Goal: Information Seeking & Learning: Compare options

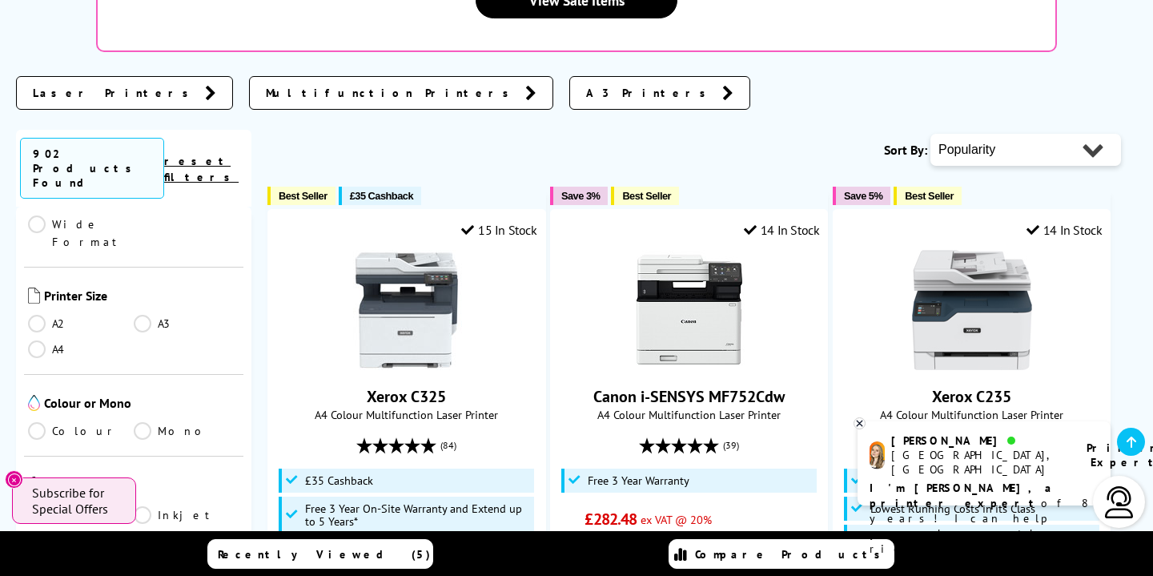
scroll to position [372, 0]
click at [34, 427] on link "Colour" at bounding box center [81, 436] width 106 height 18
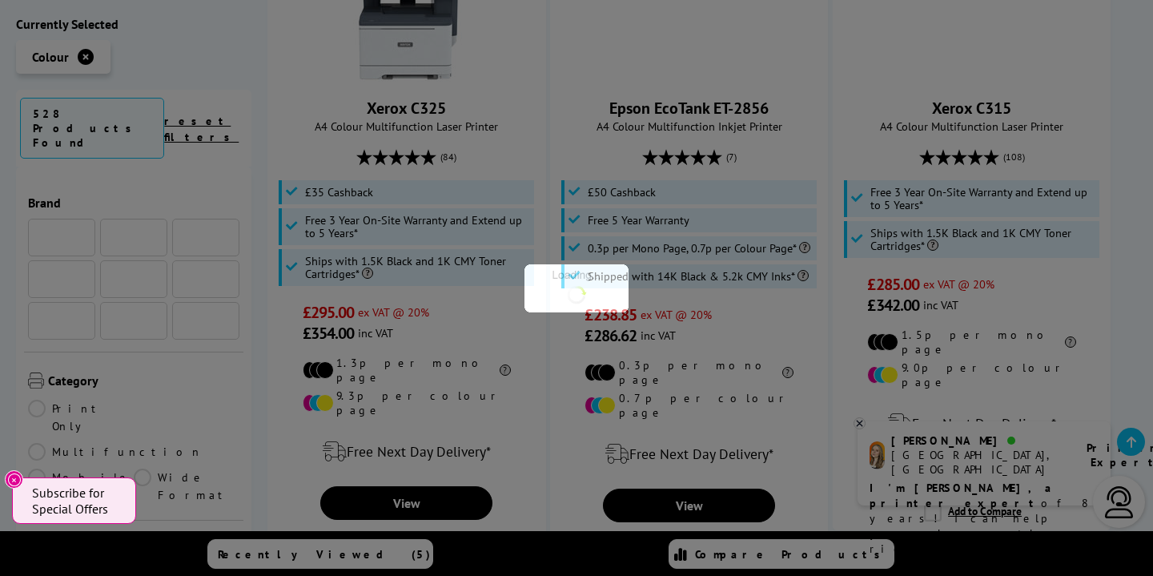
scroll to position [372, 0]
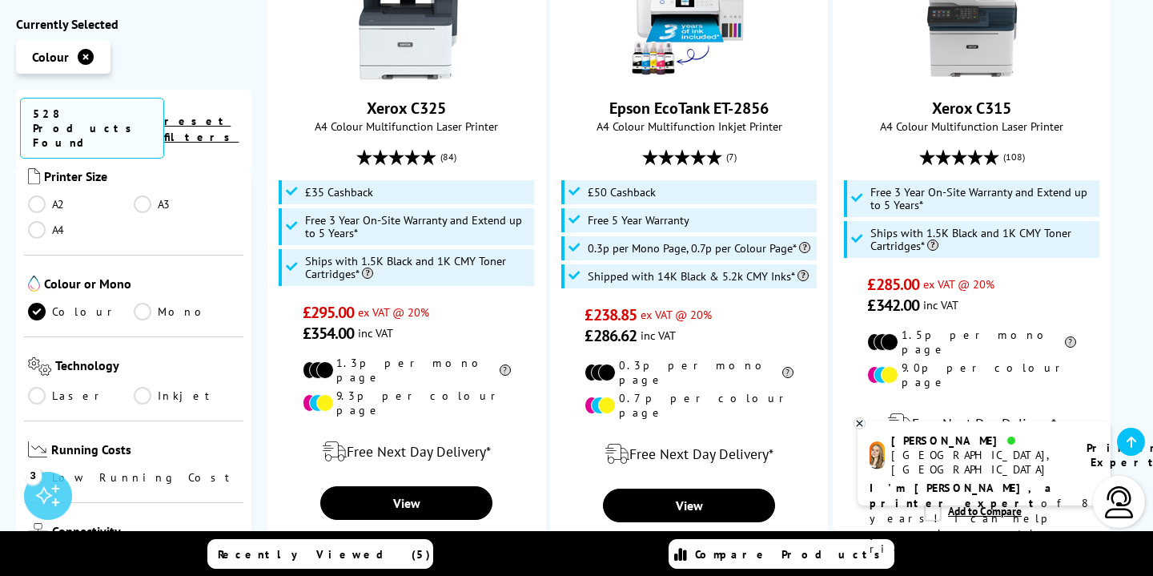
click at [39, 469] on link "Low Running Cost" at bounding box center [133, 478] width 211 height 18
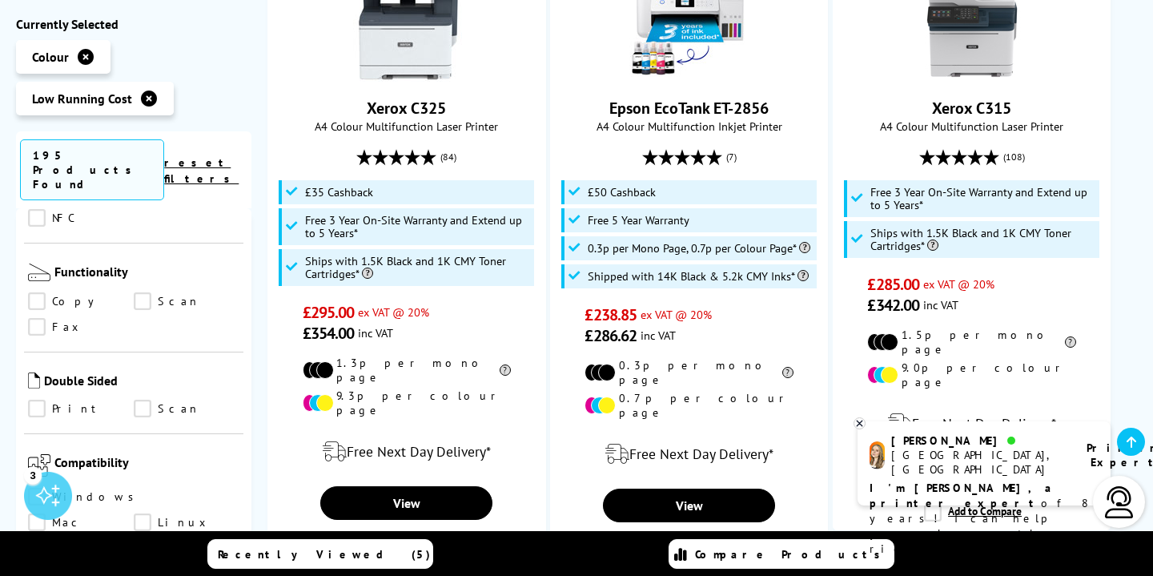
scroll to position [908, 0]
click at [37, 401] on link "Print" at bounding box center [81, 410] width 106 height 18
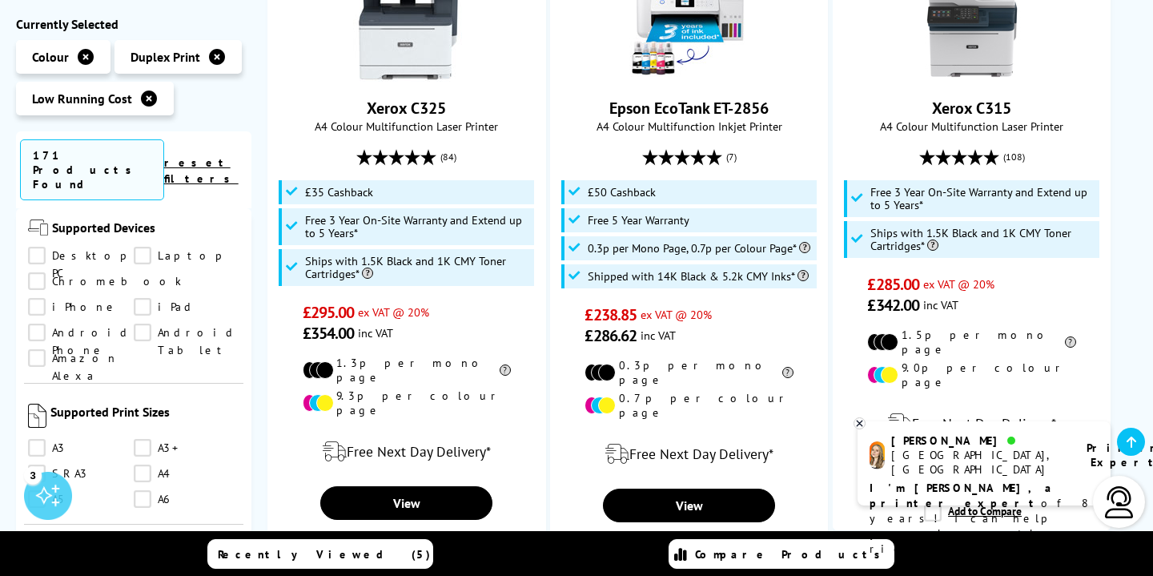
scroll to position [1306, 0]
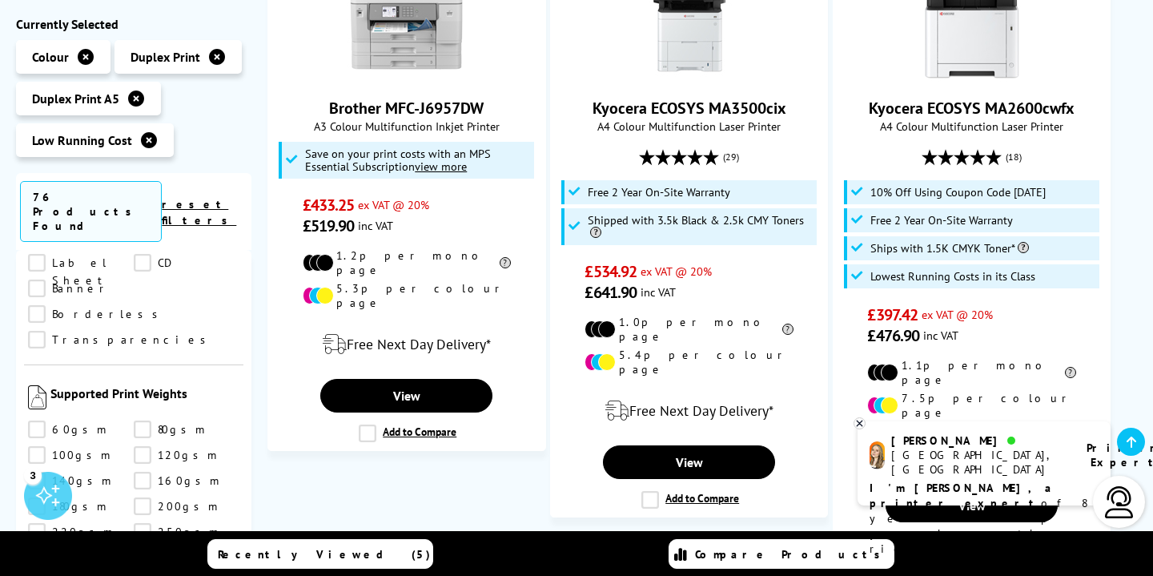
scroll to position [2013, 0]
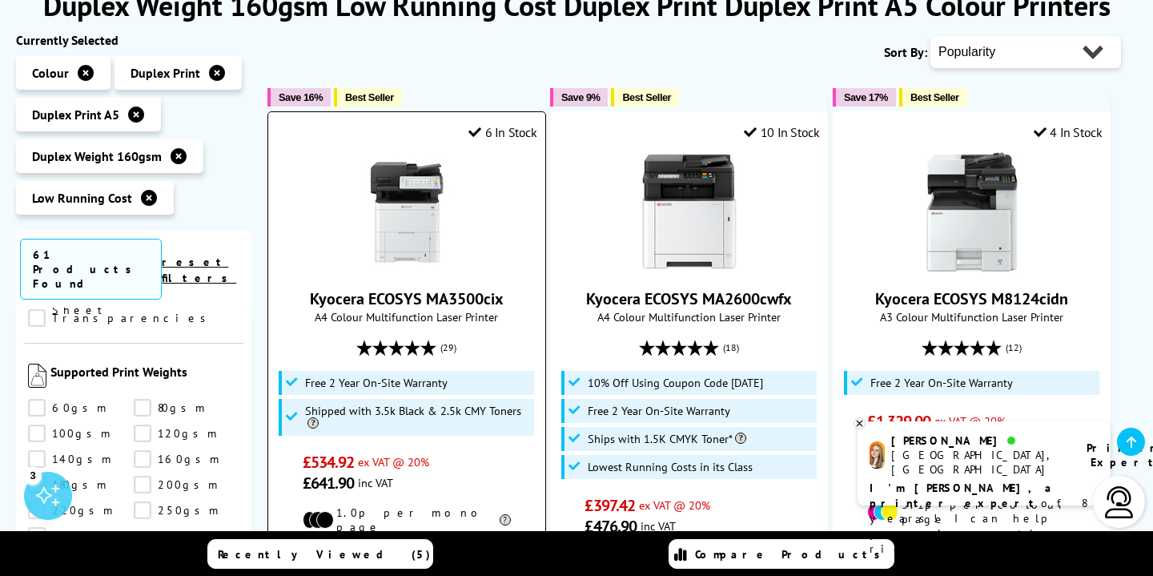
scroll to position [231, 0]
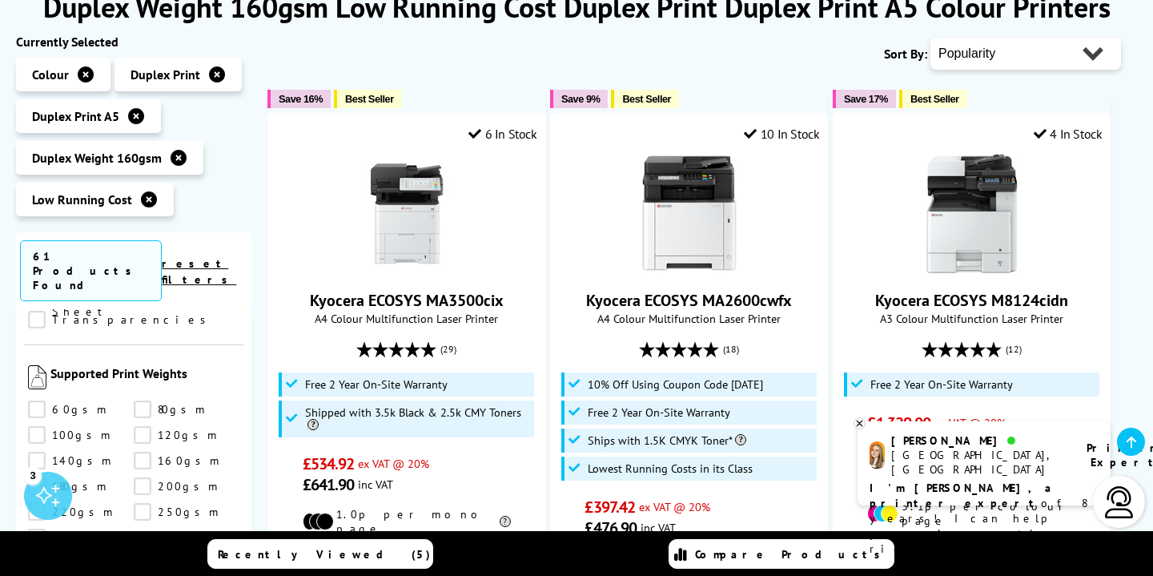
click at [968, 62] on select "Popularity Rating Price - Low to High Price - High to Low Running Costs - Low t…" at bounding box center [1025, 54] width 191 height 32
select select "Running Costs"
click at [930, 38] on select "Popularity Rating Price - Low to High Price - High to Low Running Costs - Low t…" at bounding box center [1025, 54] width 191 height 32
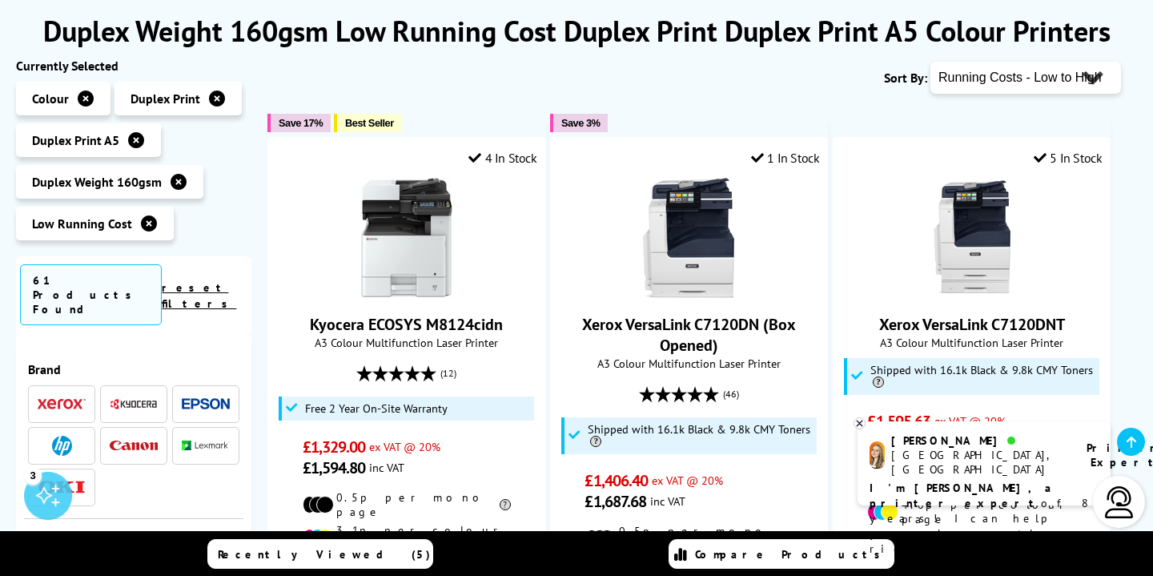
scroll to position [199, 0]
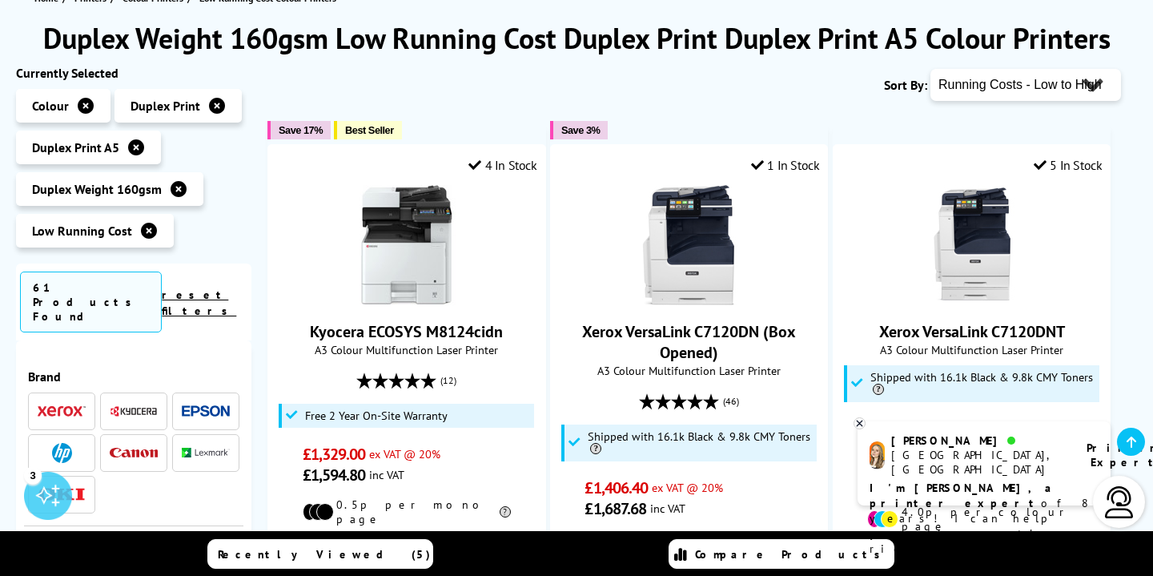
click at [976, 90] on select "Popularity Rating Price - Low to High Price - High to Low Running Costs - Low t…" at bounding box center [1025, 85] width 191 height 32
select select "Price Ascending"
click at [930, 69] on select "Popularity Rating Price - Low to High Price - High to Low Running Costs - Low t…" at bounding box center [1025, 85] width 191 height 32
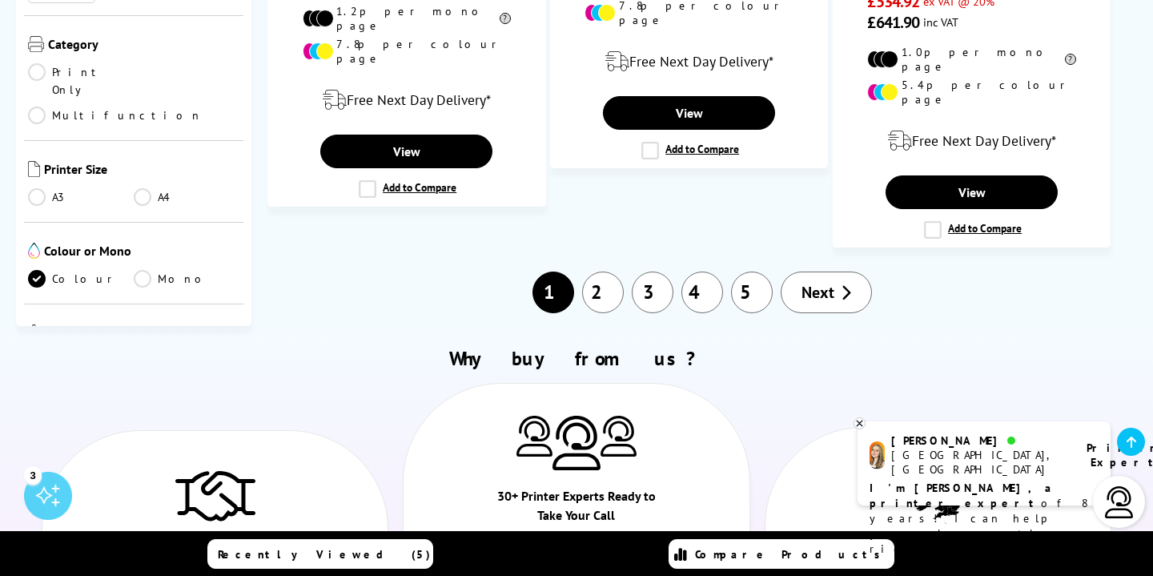
scroll to position [2630, 0]
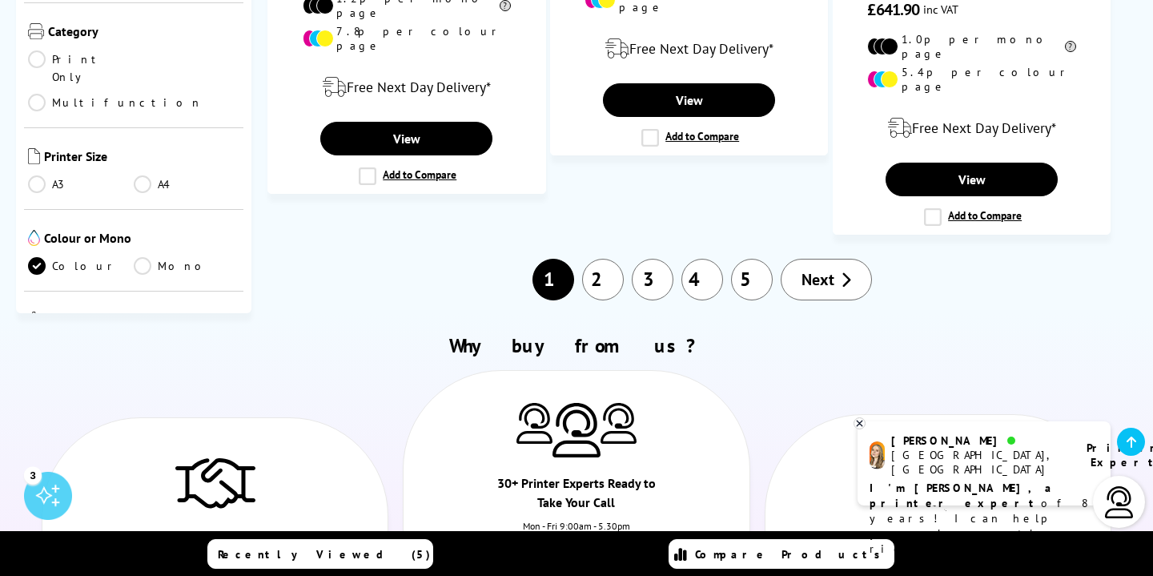
click at [602, 259] on link "2" at bounding box center [603, 280] width 42 height 42
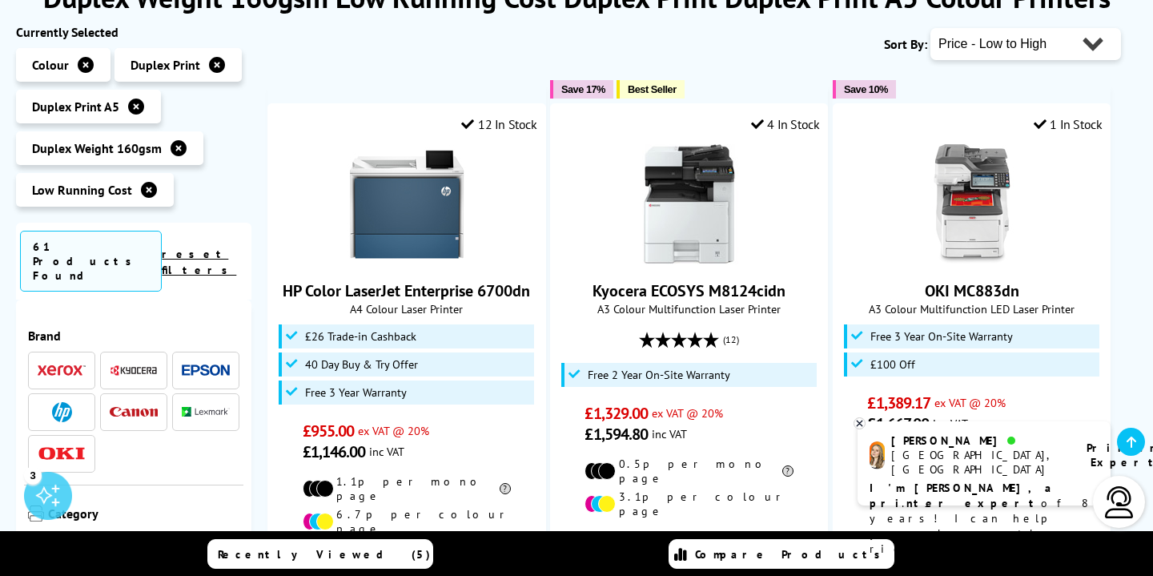
scroll to position [239, 0]
click at [977, 62] on div "Popularity Rating Price - Low to High Price - High to Low Running Costs - Low t…" at bounding box center [1025, 45] width 191 height 40
click at [989, 53] on select "Popularity Rating Price - Low to High Price - High to Low Running Costs - Low t…" at bounding box center [1025, 45] width 191 height 32
select select "Running Costs"
click at [930, 29] on select "Popularity Rating Price - Low to High Price - High to Low Running Costs - Low t…" at bounding box center [1025, 45] width 191 height 32
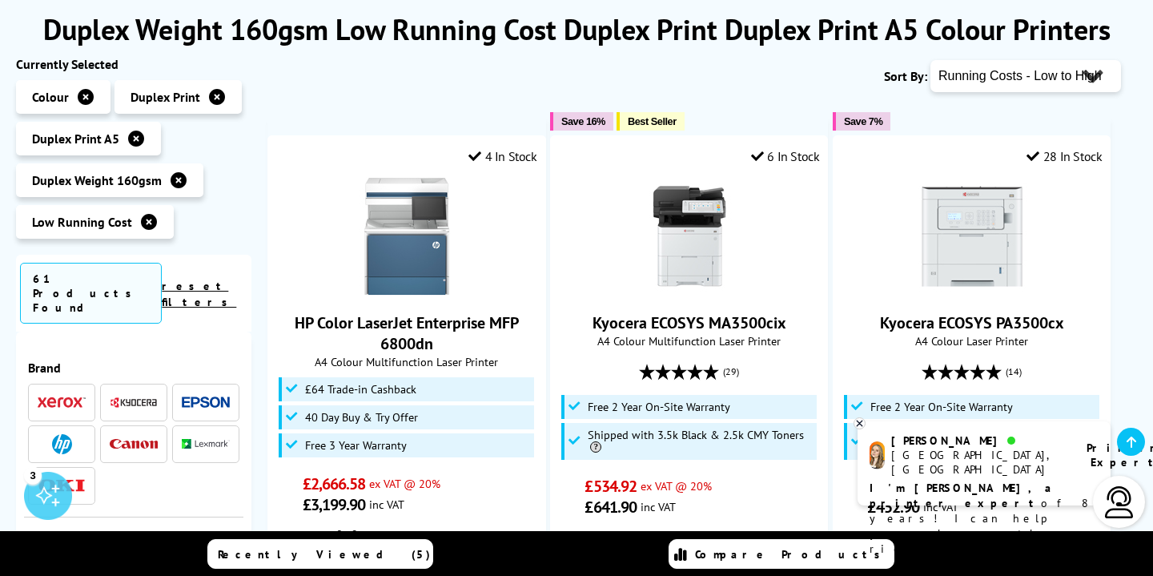
scroll to position [271, 0]
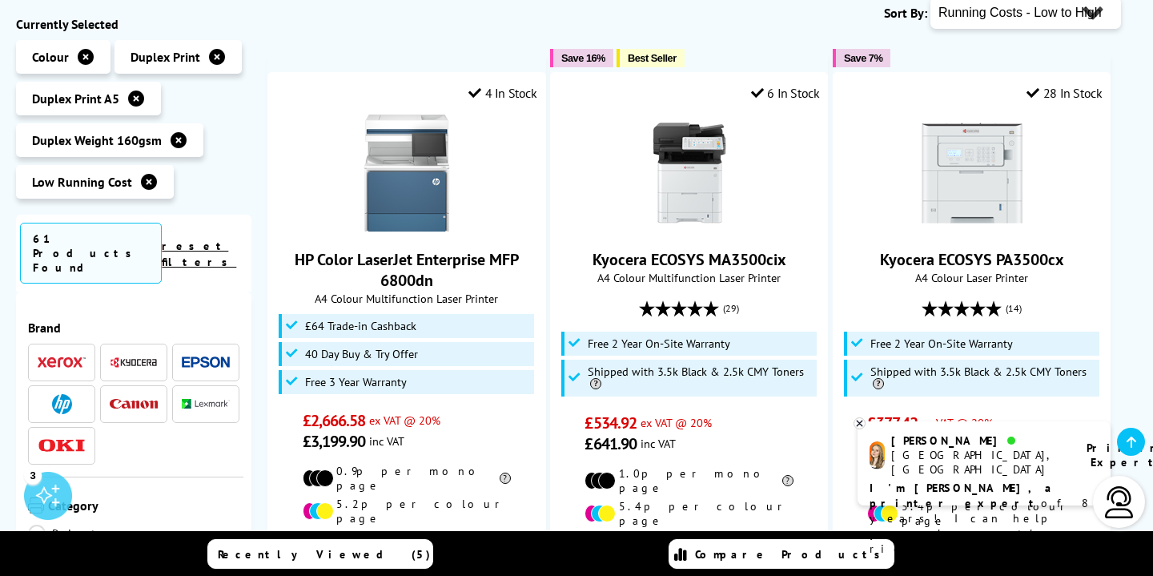
click at [116, 399] on img at bounding box center [134, 404] width 48 height 10
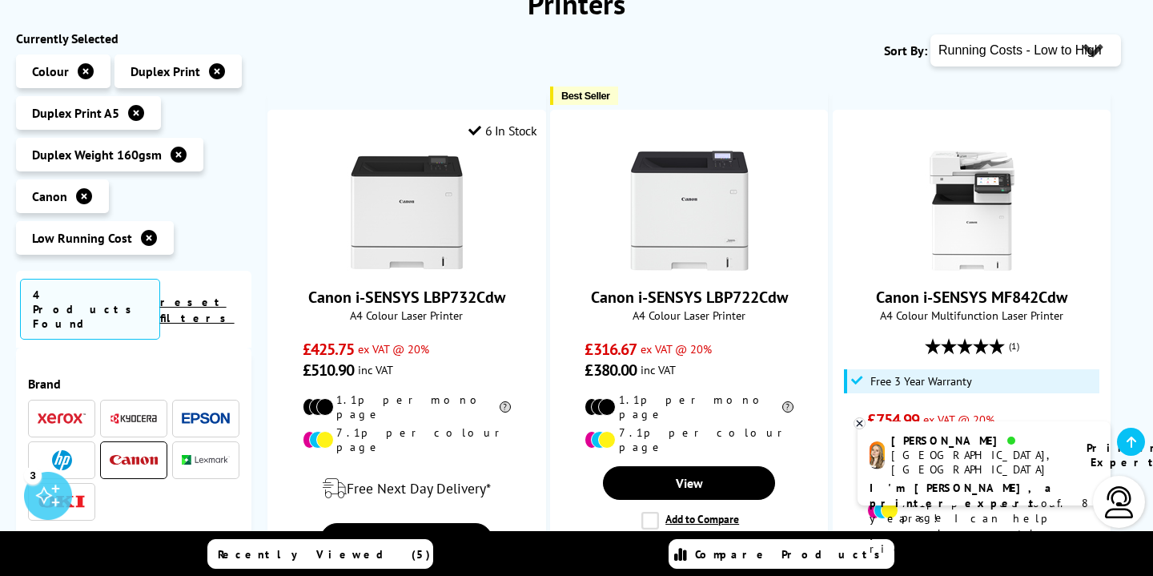
click at [207, 408] on span at bounding box center [206, 418] width 48 height 20
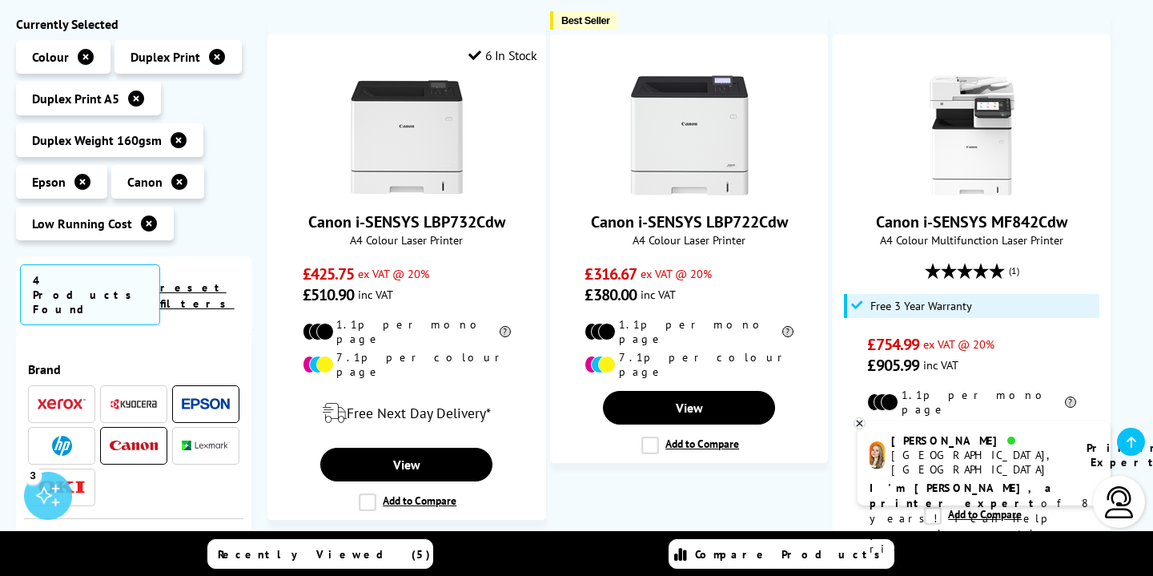
scroll to position [354, 0]
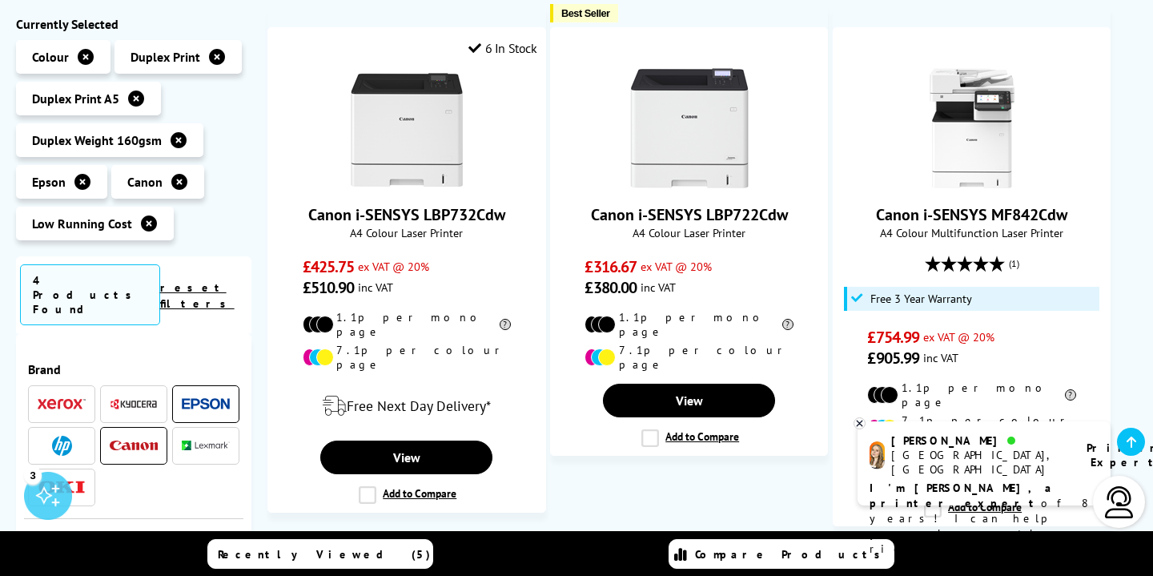
click at [146, 440] on img at bounding box center [134, 445] width 48 height 10
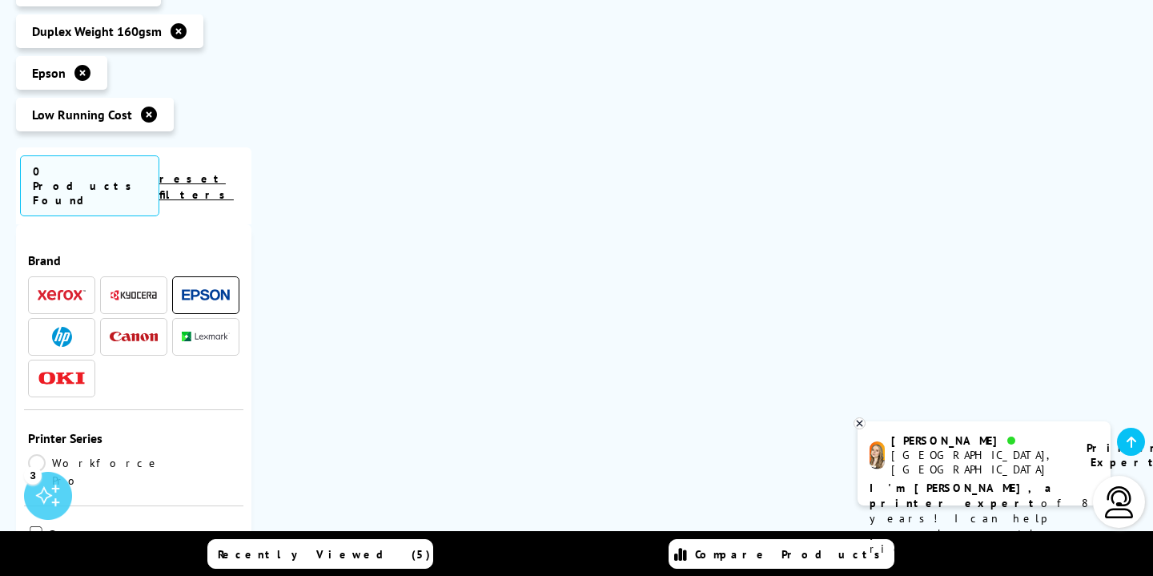
scroll to position [415, 0]
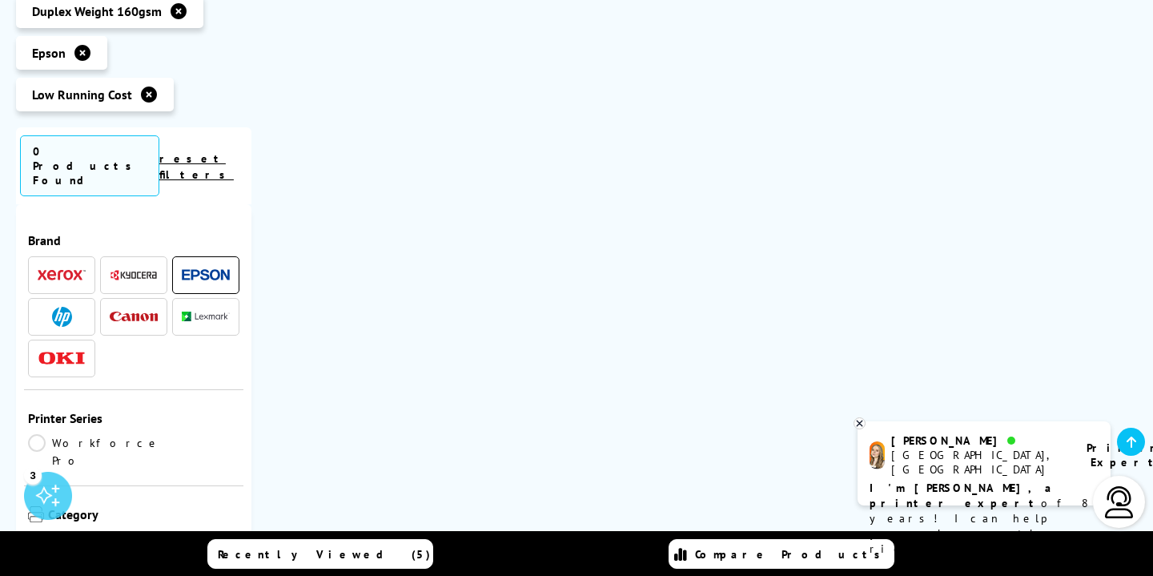
click at [135, 311] on img at bounding box center [134, 316] width 48 height 10
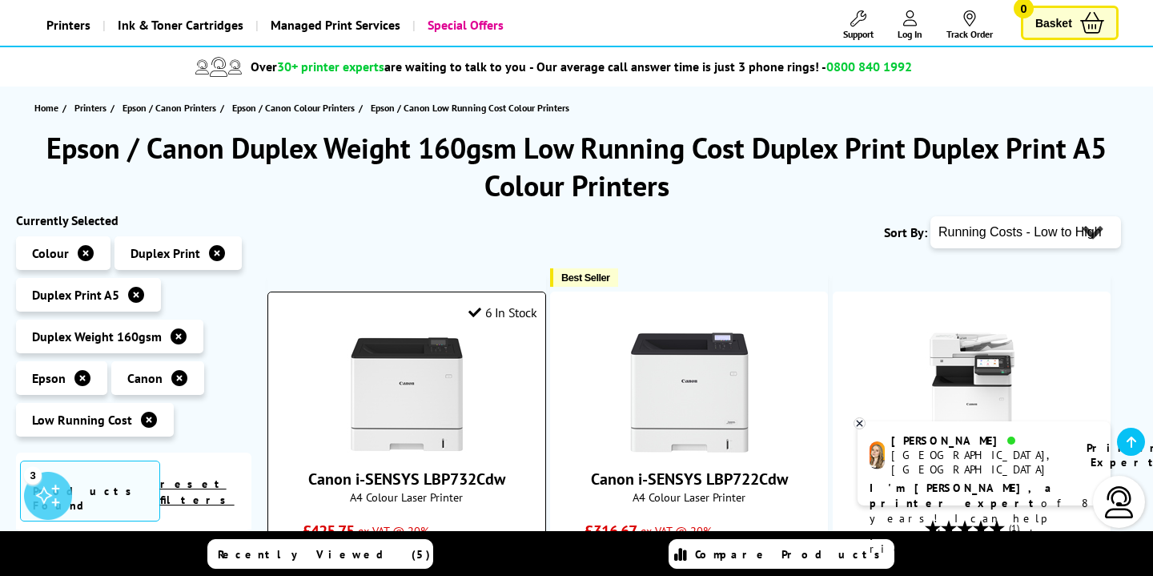
scroll to position [89, 0]
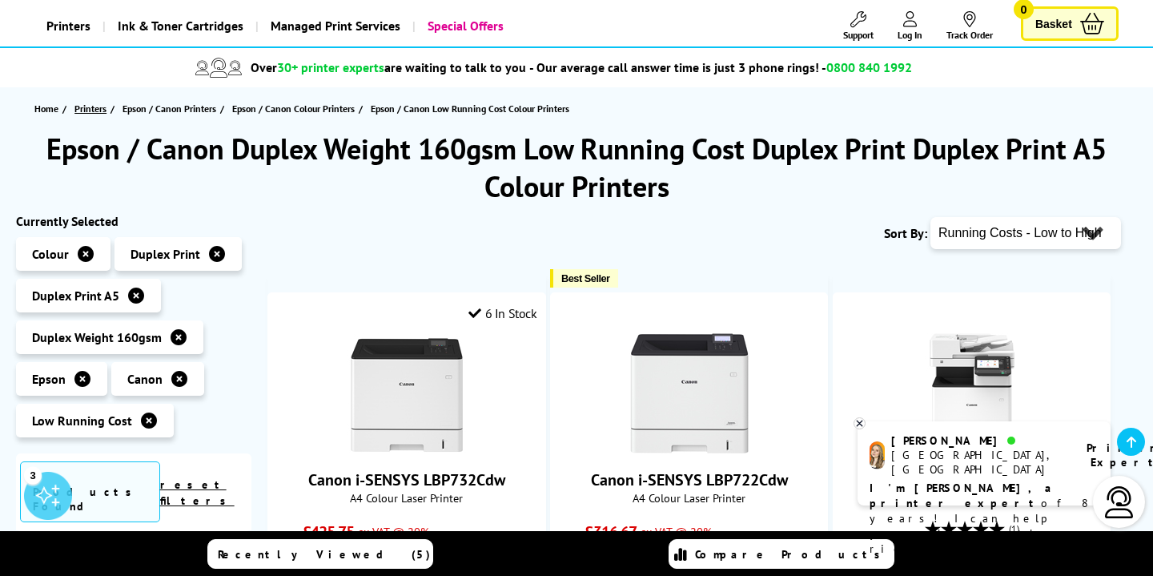
click at [94, 110] on span "Printers" at bounding box center [90, 108] width 32 height 17
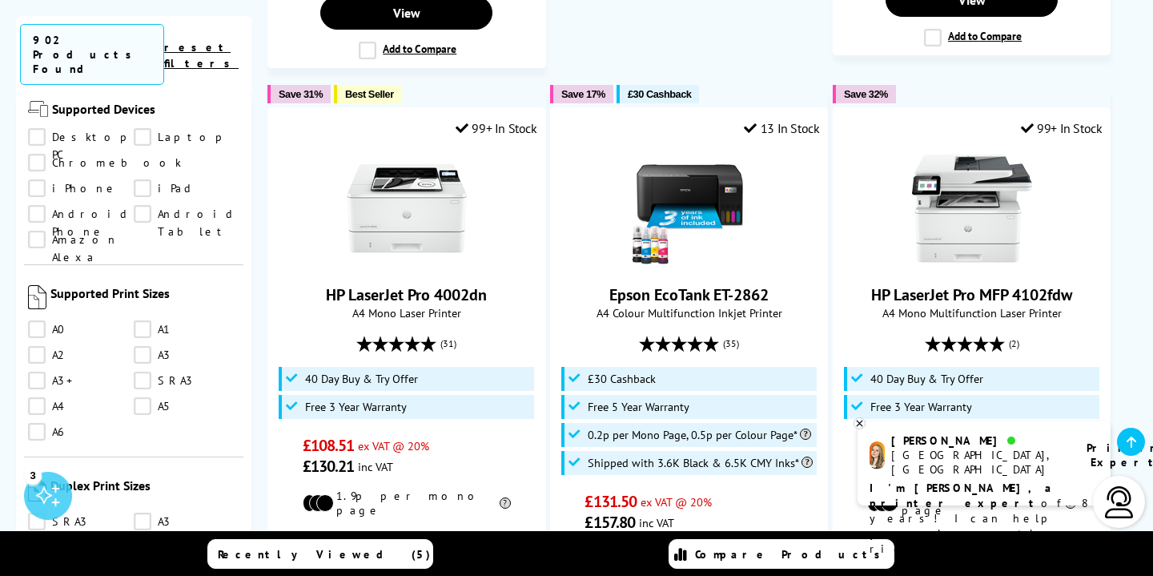
scroll to position [1478, 0]
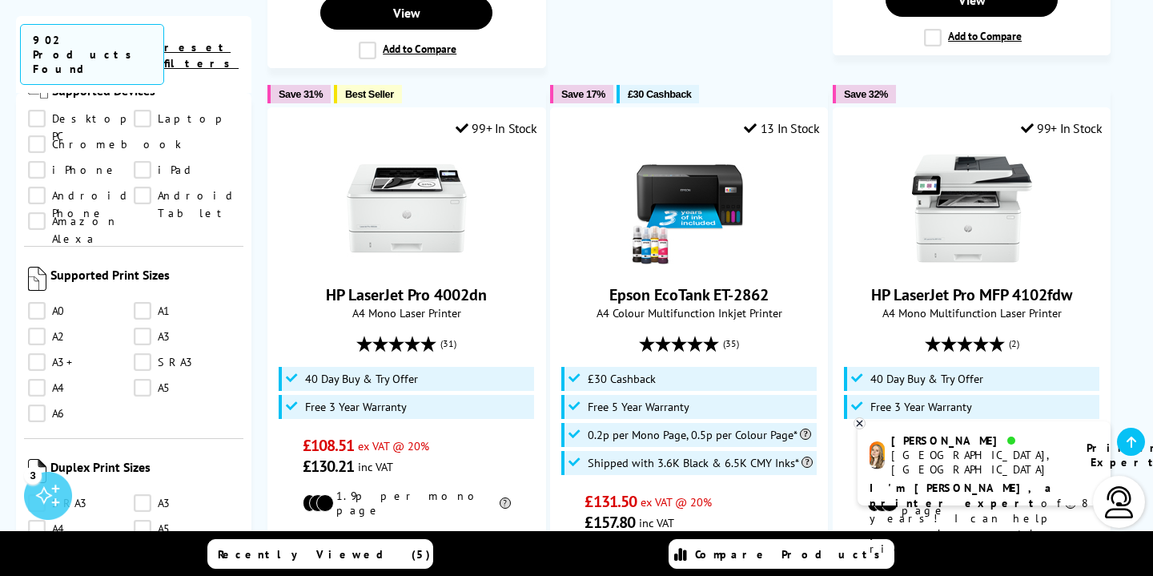
click at [142, 520] on link "A5" at bounding box center [187, 529] width 106 height 18
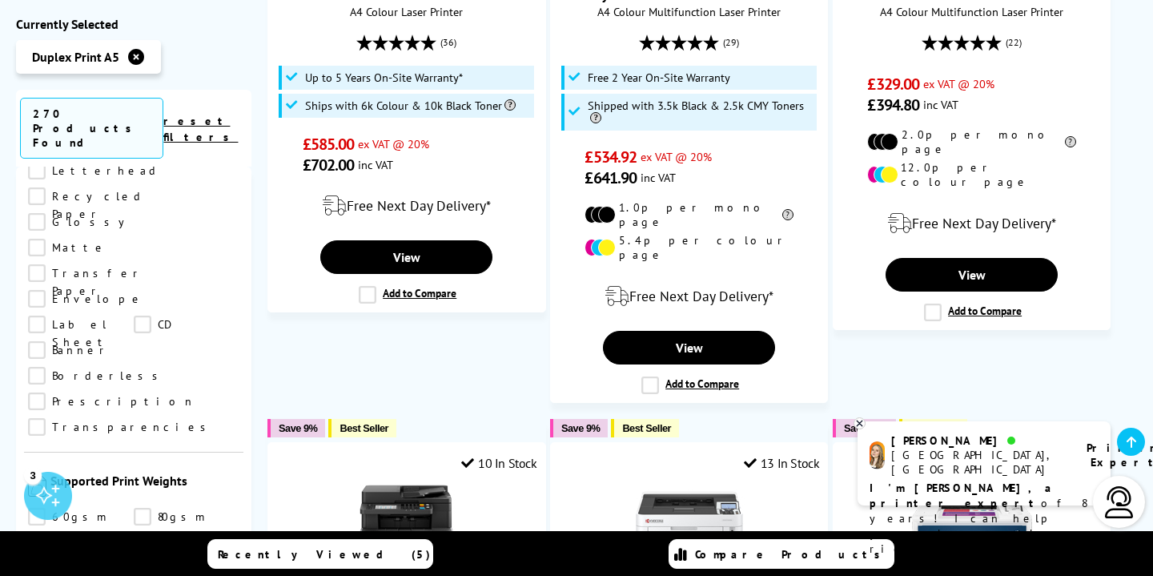
scroll to position [1867, 0]
click at [140, 558] on link "160gsm" at bounding box center [187, 567] width 106 height 18
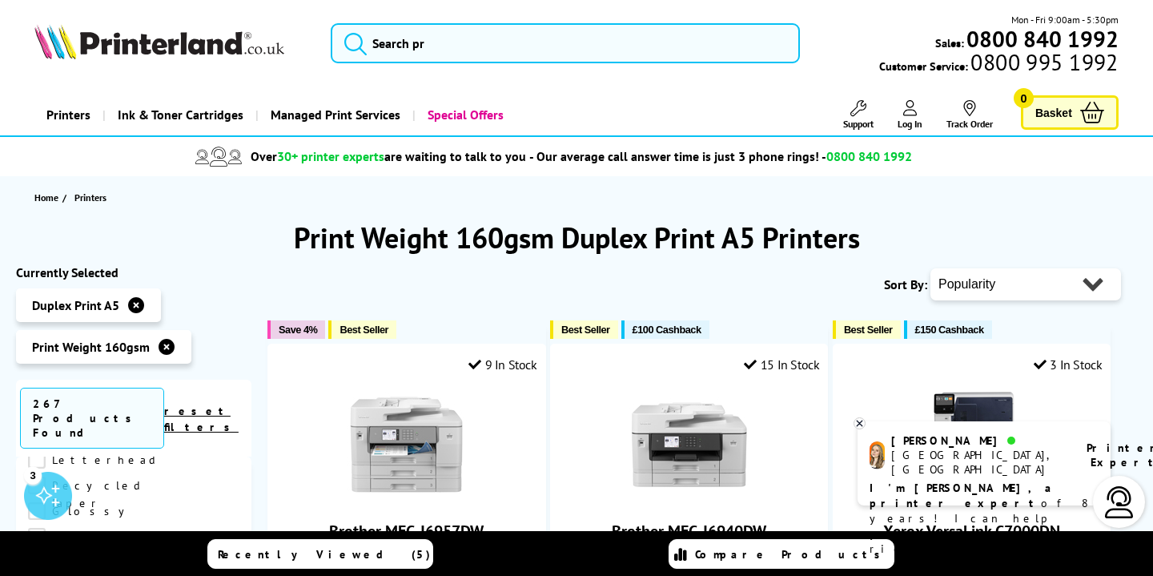
click at [863, 421] on icon at bounding box center [859, 423] width 10 height 12
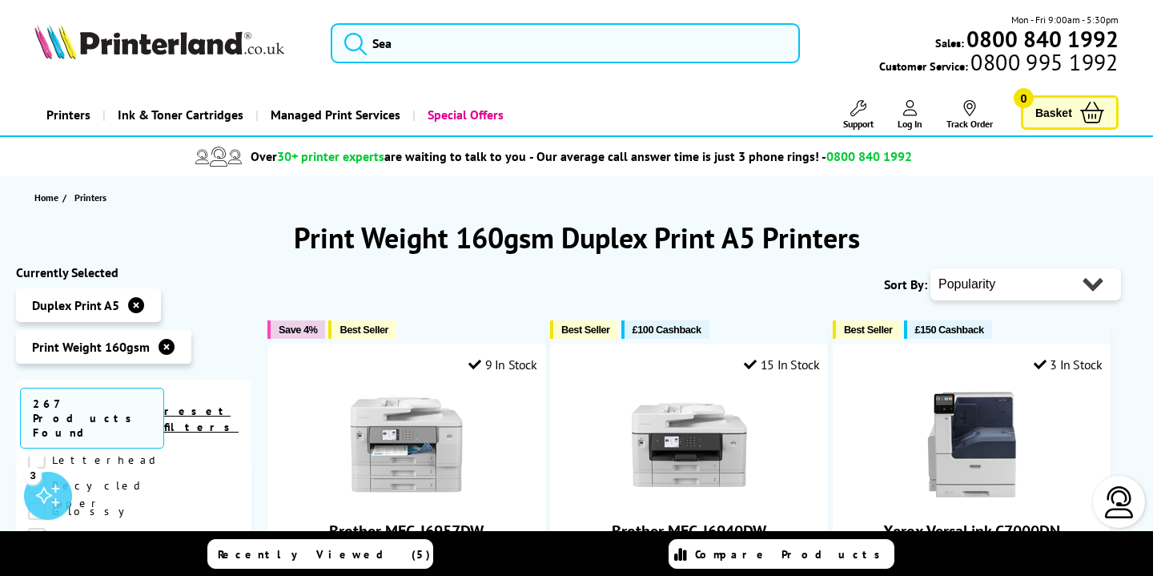
click at [893, 235] on h1 "Print Weight 160gsm Duplex Print A5 Printers" at bounding box center [576, 238] width 1121 height 38
click at [168, 344] on icon at bounding box center [166, 347] width 16 height 16
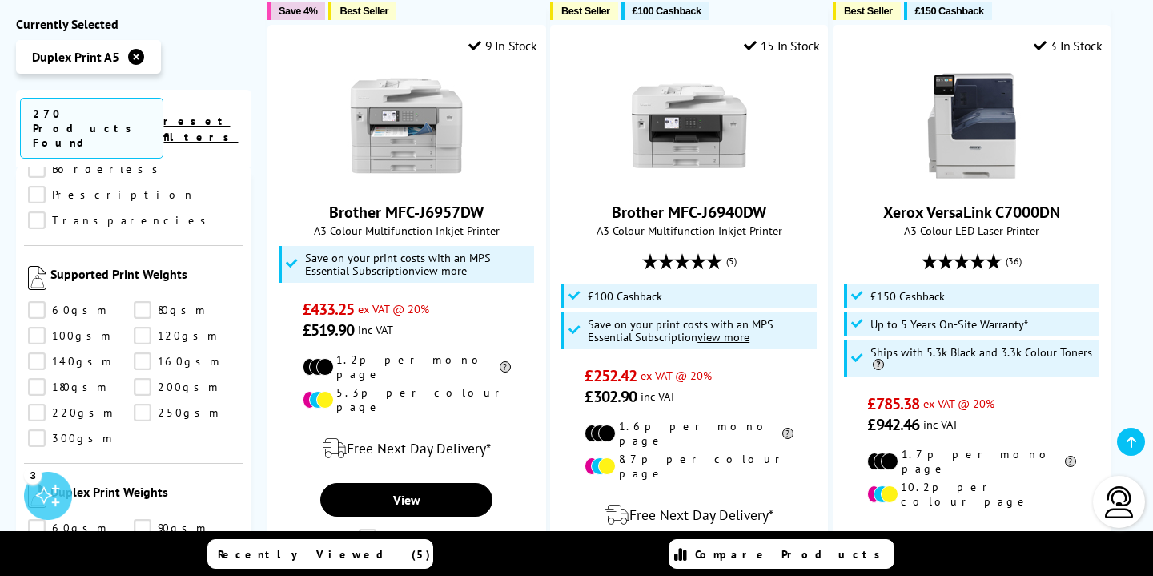
scroll to position [2070, 0]
click at [142, 547] on link "120gsm" at bounding box center [187, 556] width 106 height 18
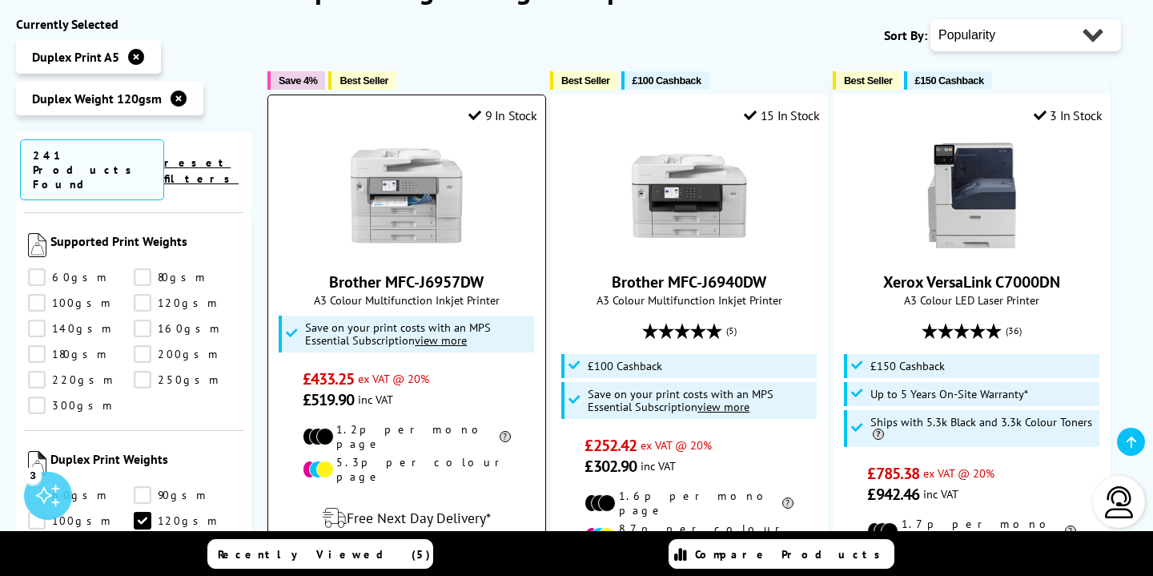
scroll to position [254, 0]
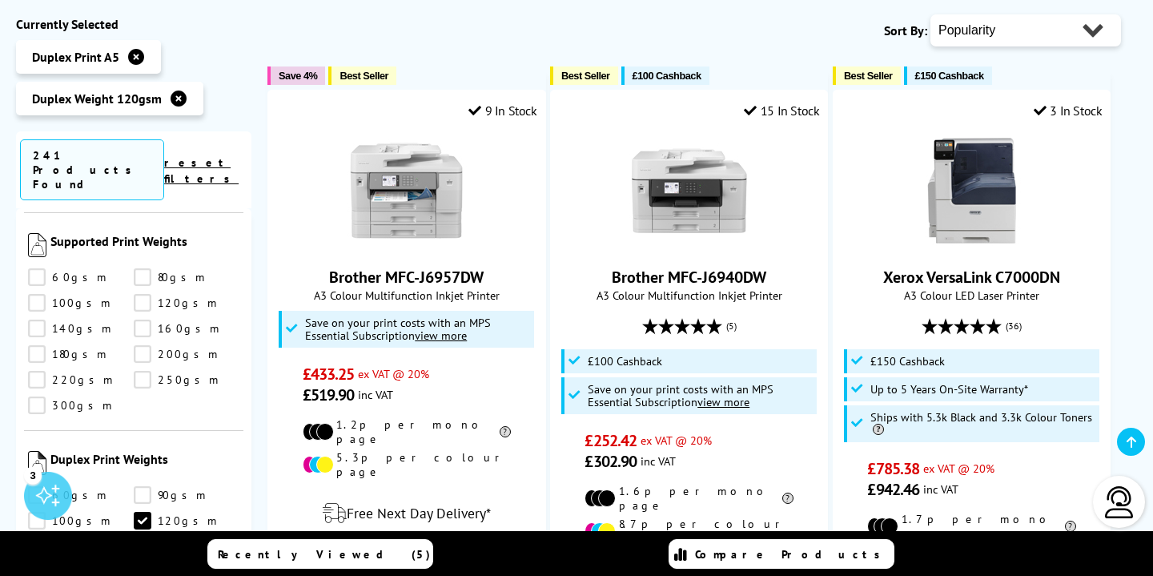
click at [32, 512] on link "100gsm" at bounding box center [81, 521] width 106 height 18
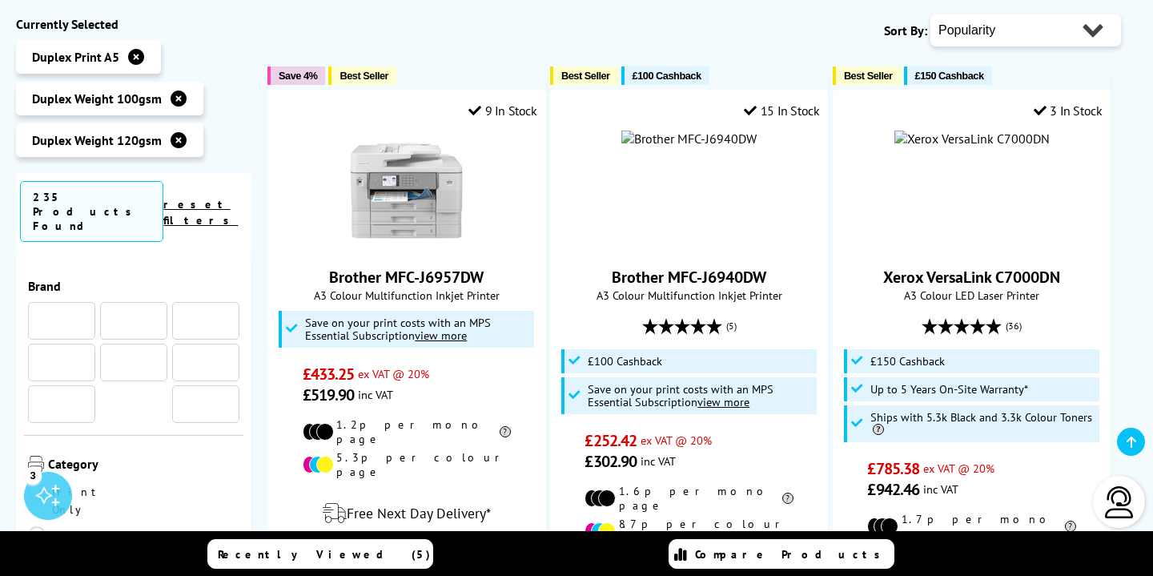
scroll to position [2070, 0]
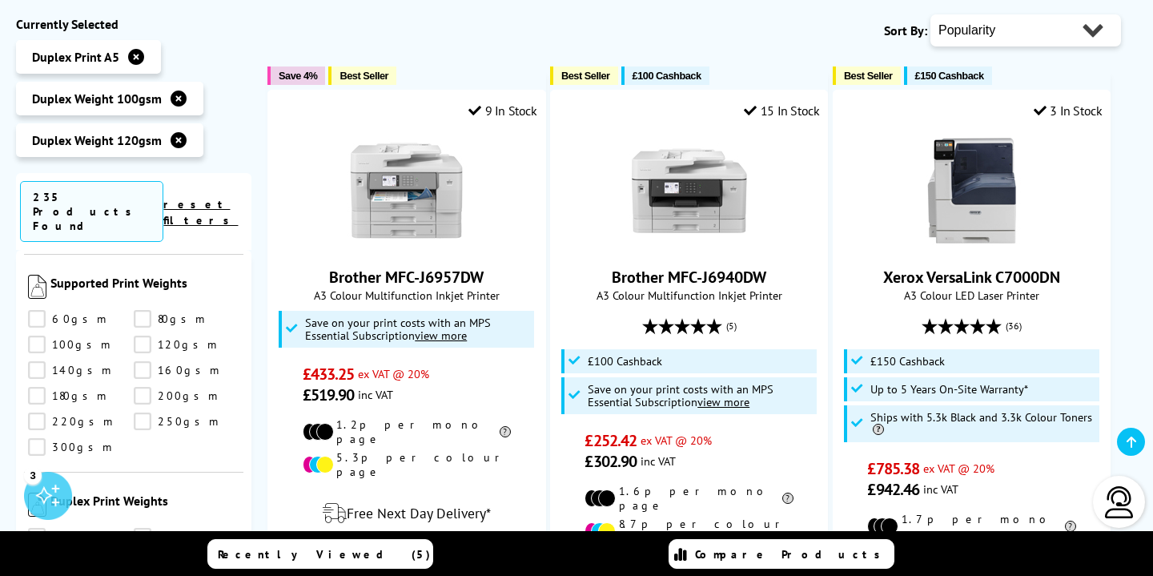
click at [144, 553] on link "120gsm" at bounding box center [187, 562] width 106 height 18
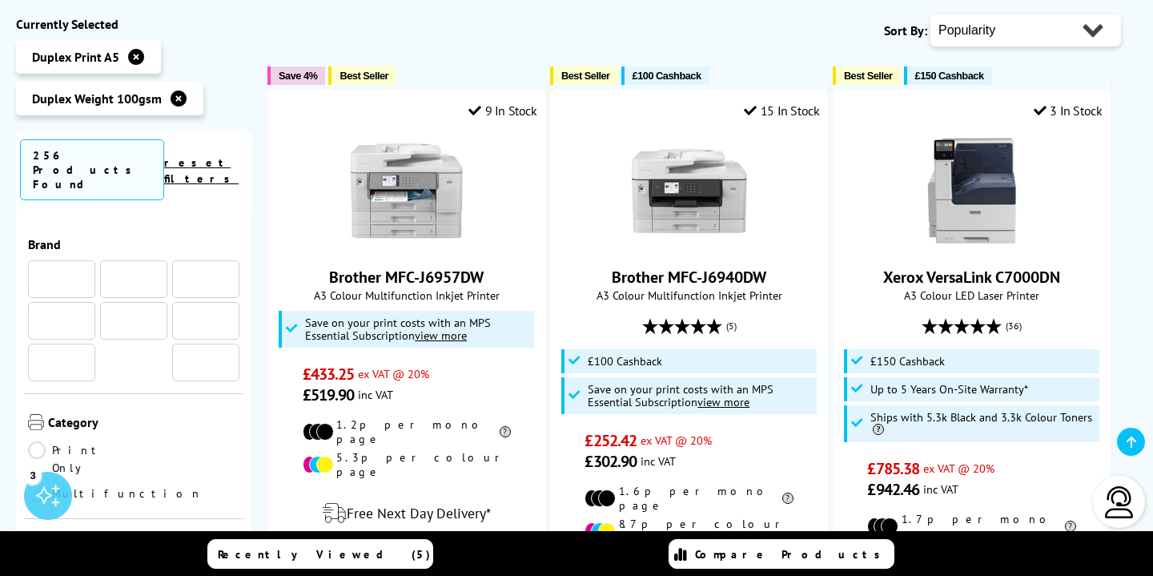
scroll to position [2070, 0]
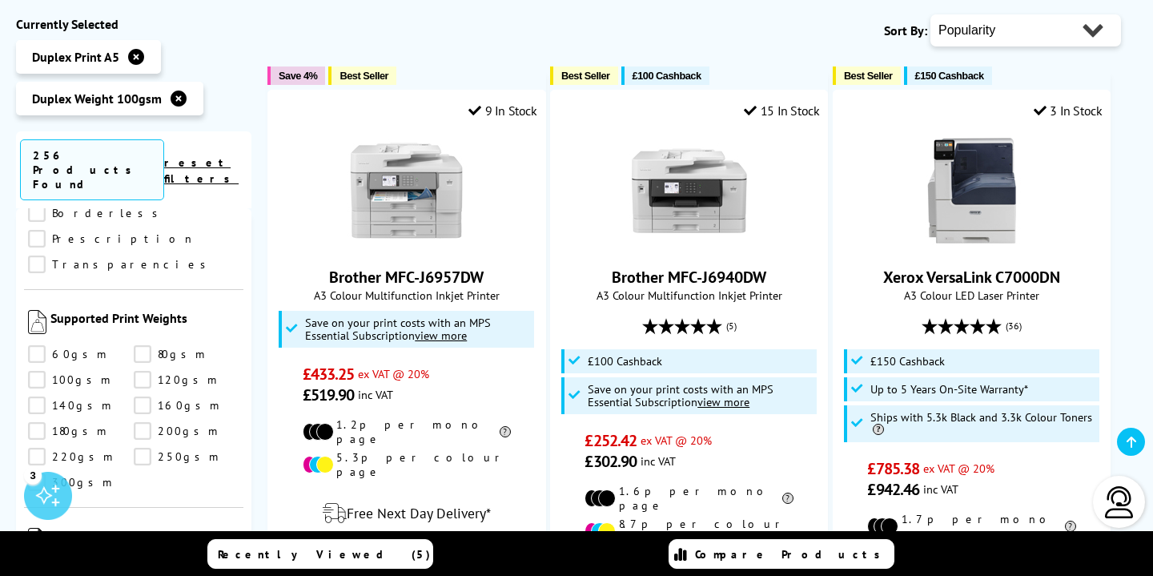
click at [142, 563] on link "90gsm" at bounding box center [187, 572] width 106 height 18
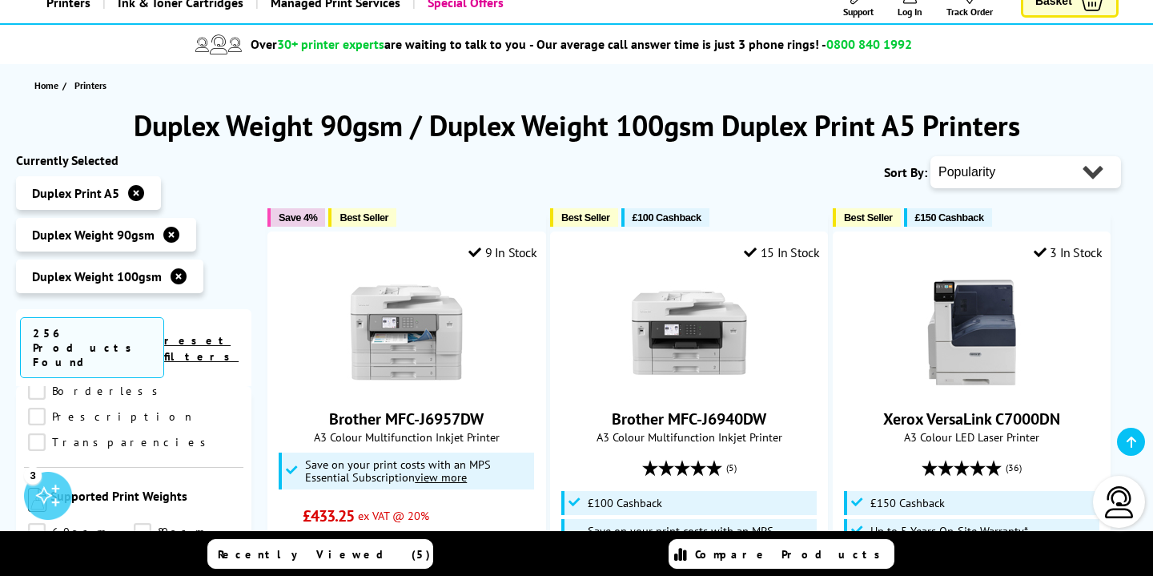
scroll to position [90, 0]
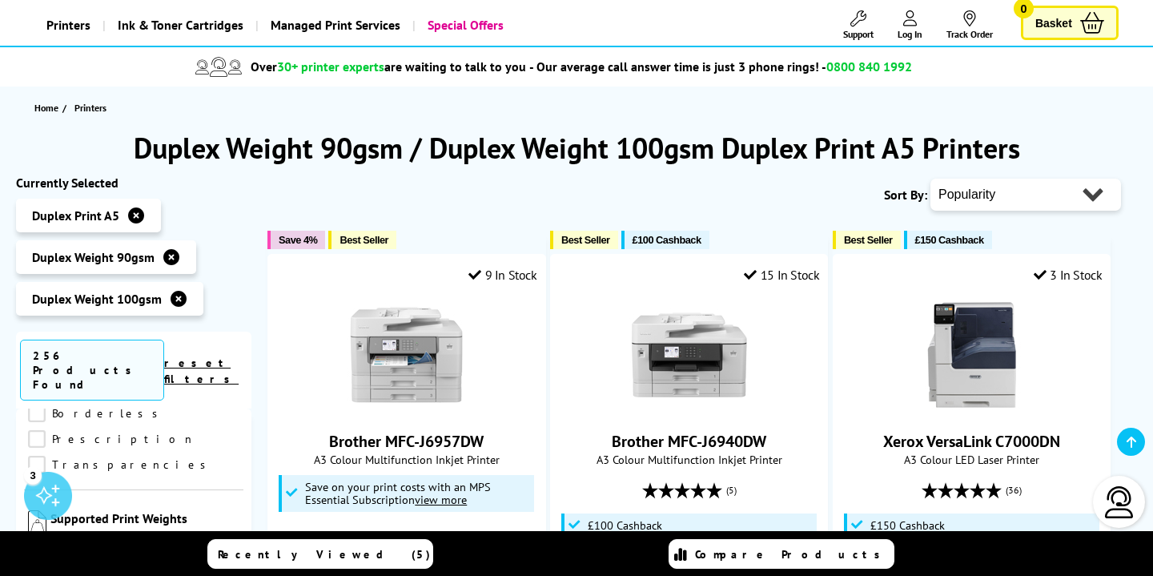
click at [1020, 193] on select "Popularity Rating Price - Low to High Price - High to Low Running Costs - Low t…" at bounding box center [1025, 195] width 191 height 32
select select "Running Costs"
click at [930, 179] on select "Popularity Rating Price - Low to High Price - High to Low Running Costs - Low t…" at bounding box center [1025, 195] width 191 height 32
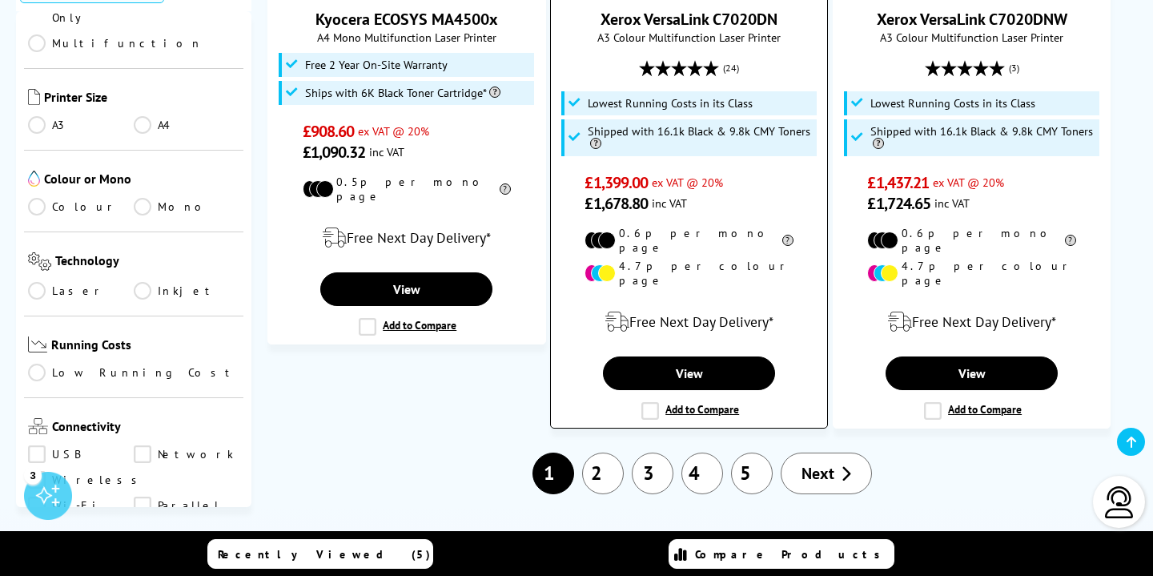
scroll to position [2413, 0]
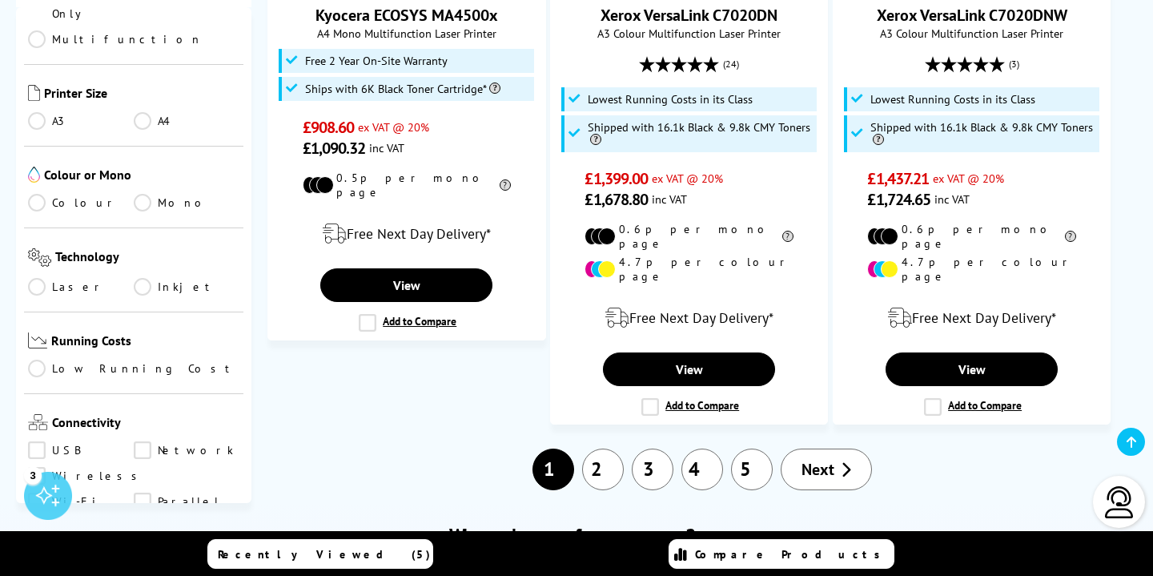
click at [607, 448] on link "2" at bounding box center [603, 469] width 42 height 42
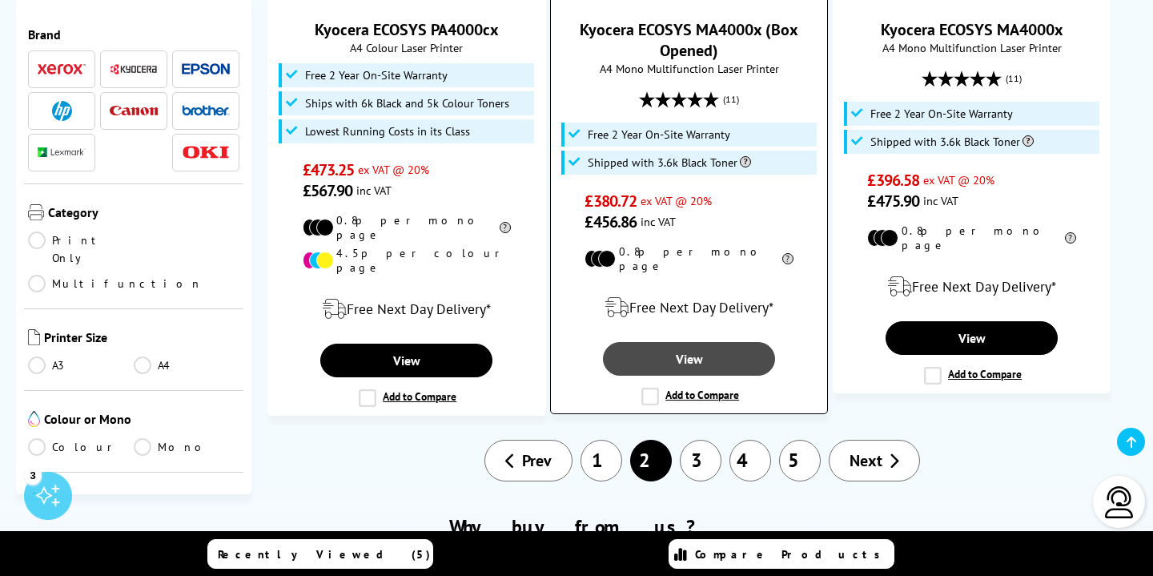
scroll to position [2376, 0]
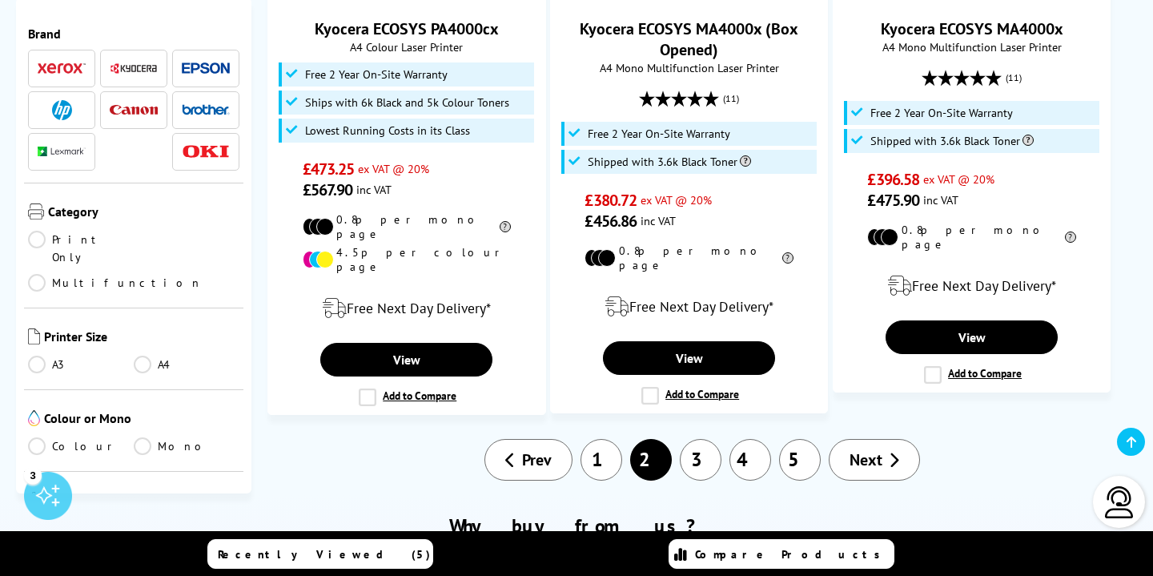
click at [697, 439] on link "3" at bounding box center [701, 460] width 42 height 42
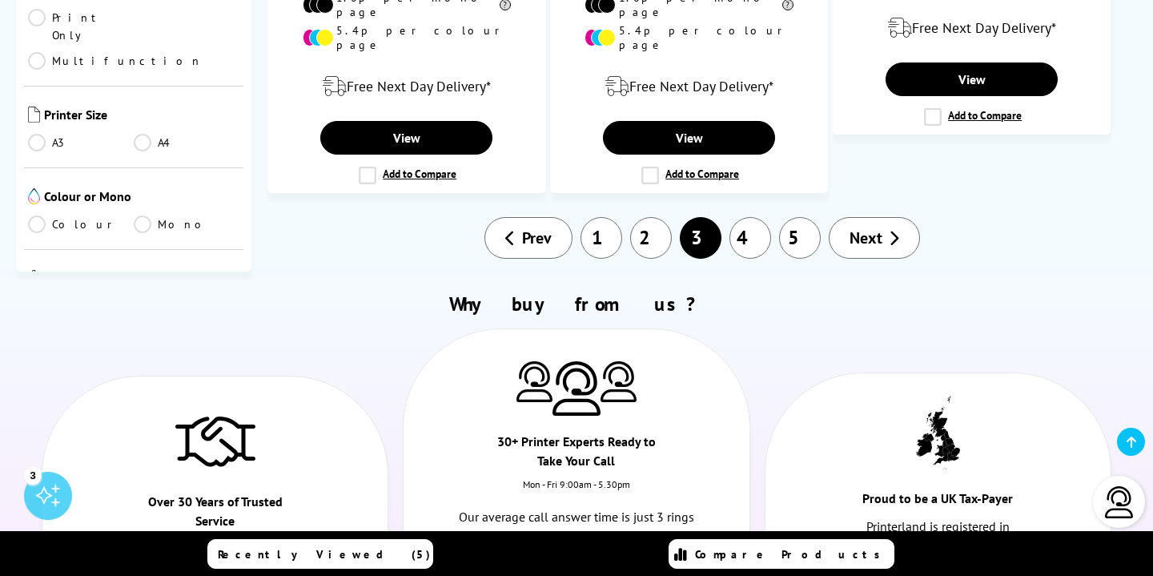
scroll to position [2566, 0]
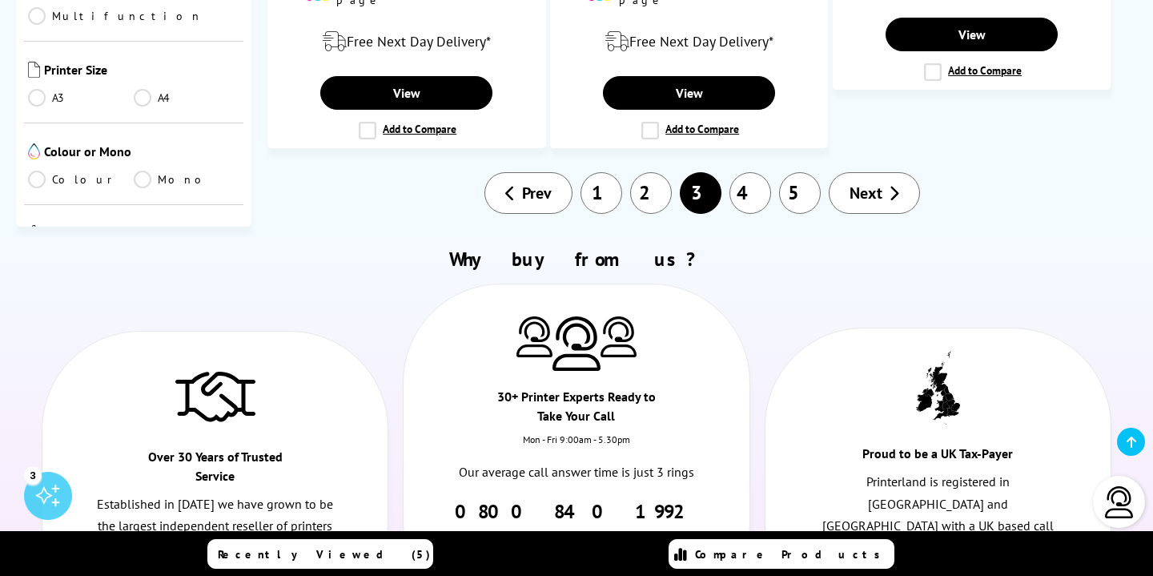
click at [601, 172] on link "1" at bounding box center [601, 193] width 42 height 42
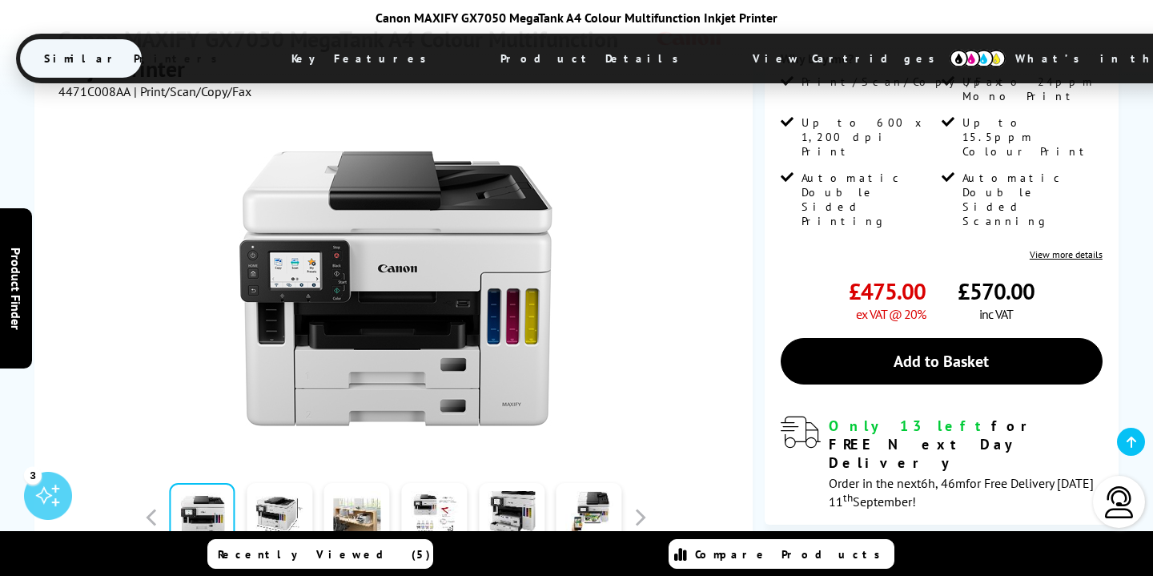
scroll to position [407, 0]
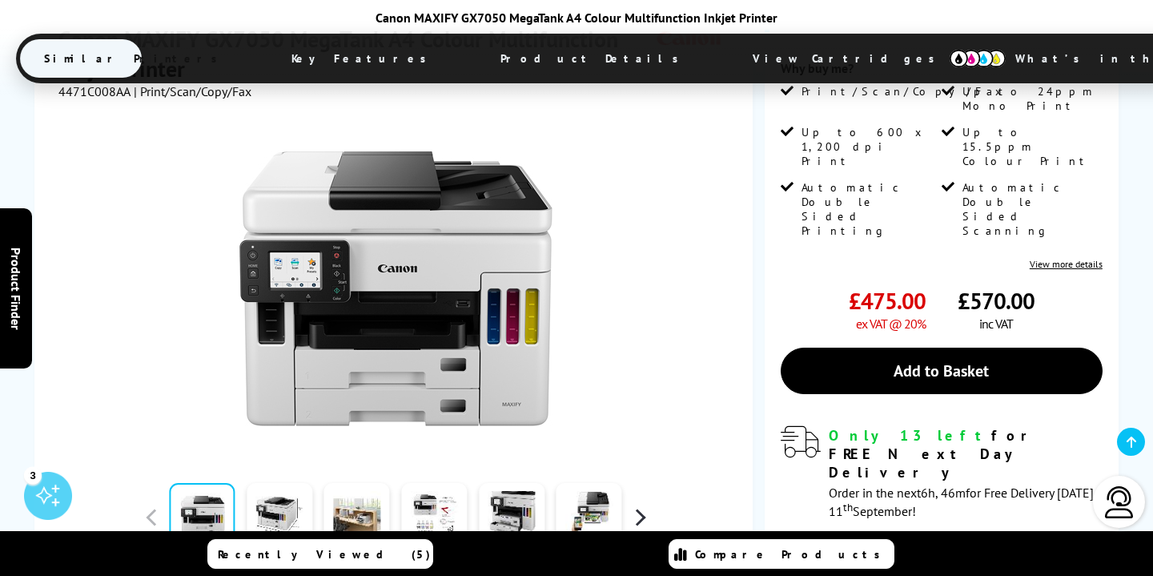
click at [642, 505] on button "button" at bounding box center [640, 517] width 24 height 24
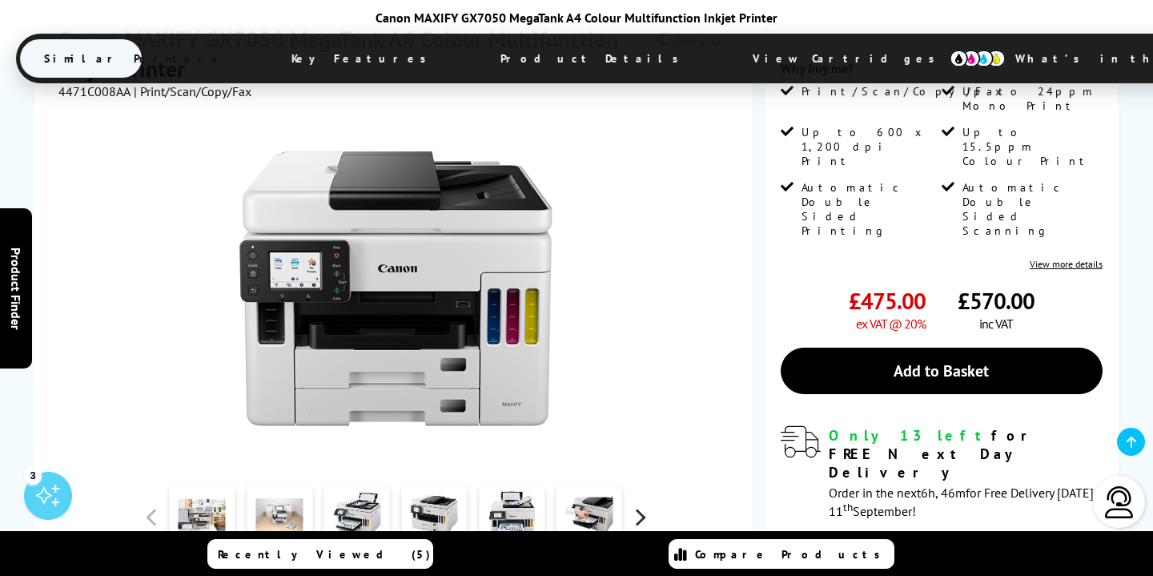
click at [642, 505] on button "button" at bounding box center [640, 517] width 24 height 24
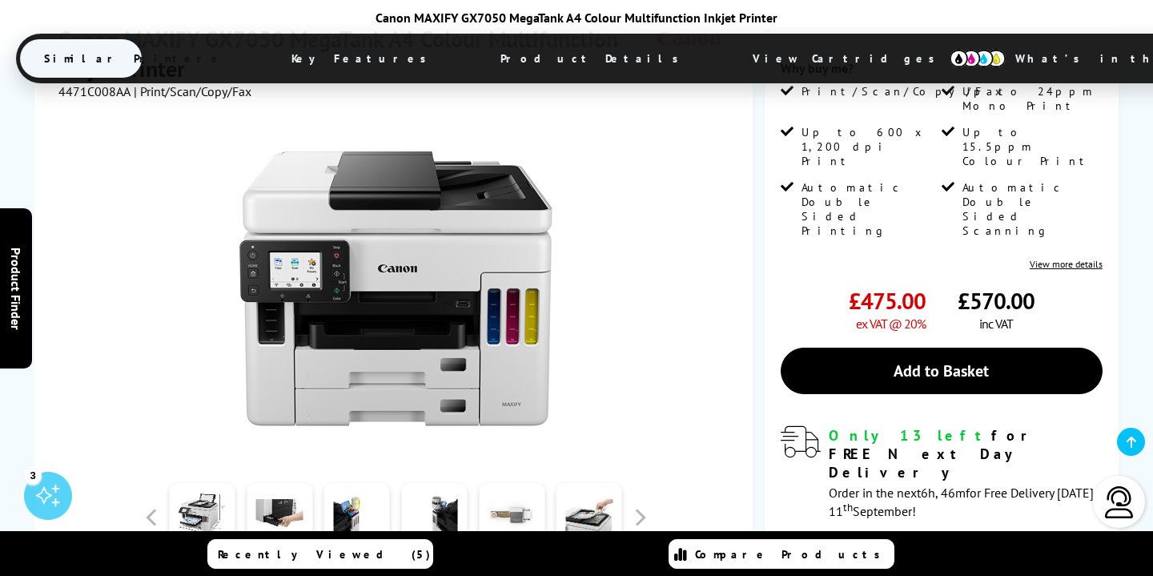
click at [503, 483] on link at bounding box center [512, 517] width 66 height 68
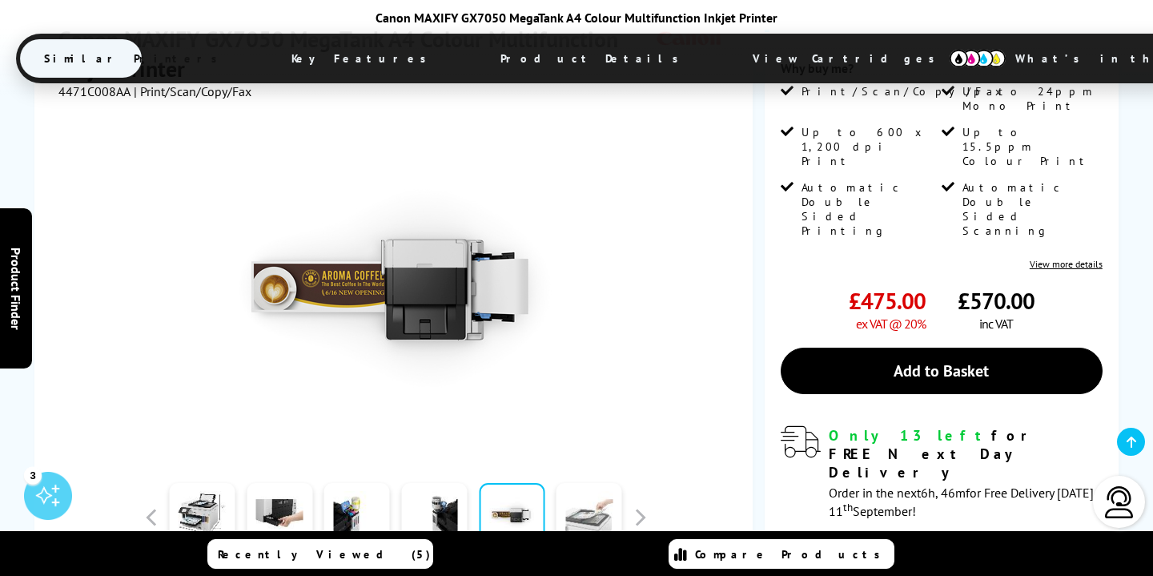
click at [610, 483] on link at bounding box center [589, 517] width 66 height 68
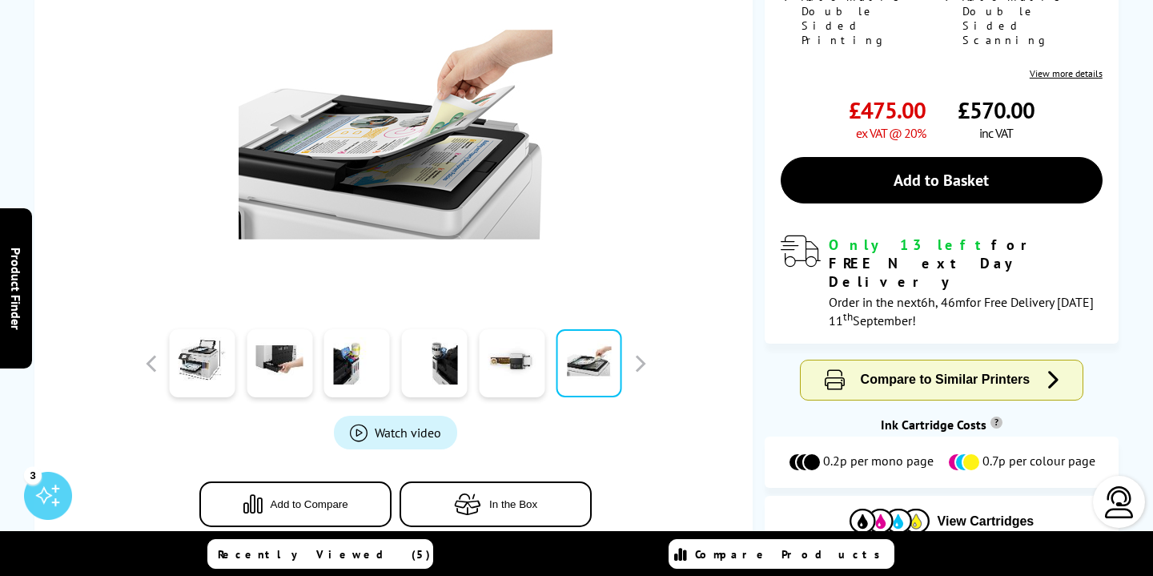
scroll to position [0, 0]
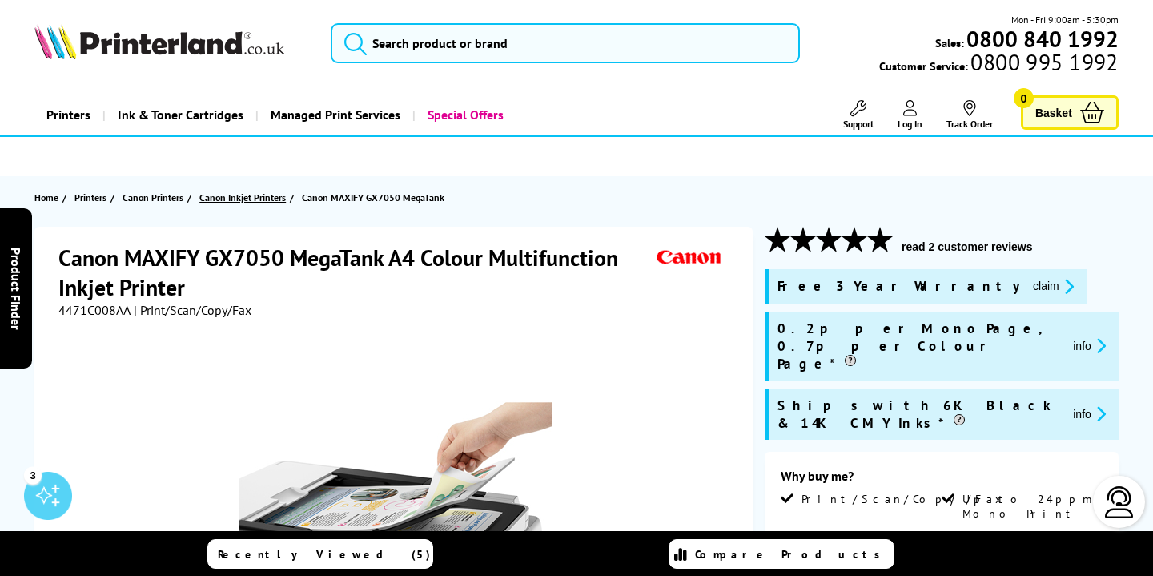
click at [248, 194] on span "Canon Inkjet Printers" at bounding box center [242, 197] width 86 height 17
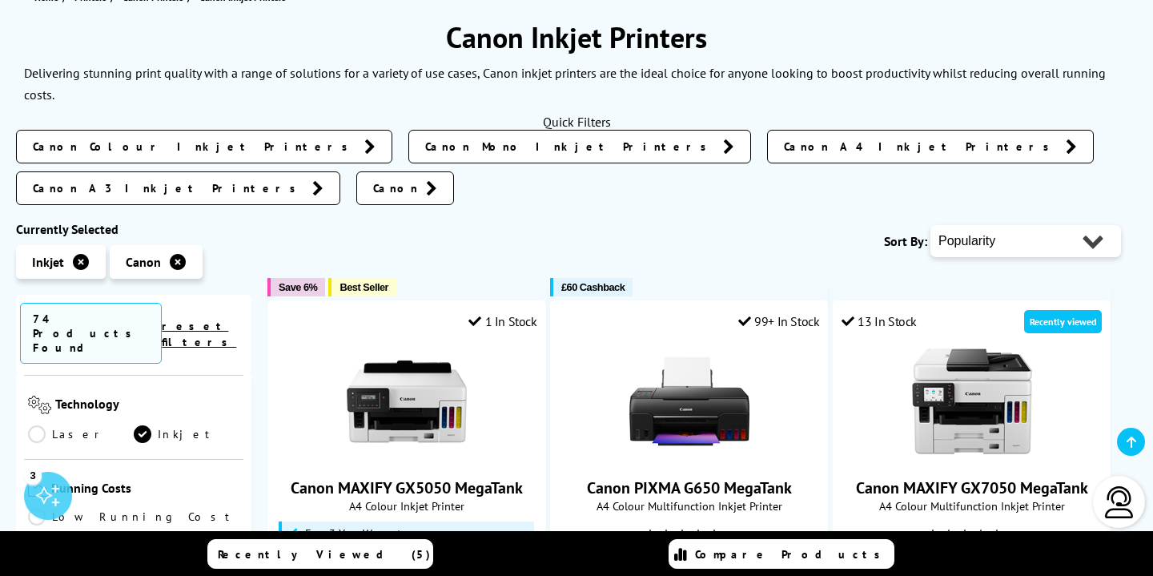
scroll to position [653, 0]
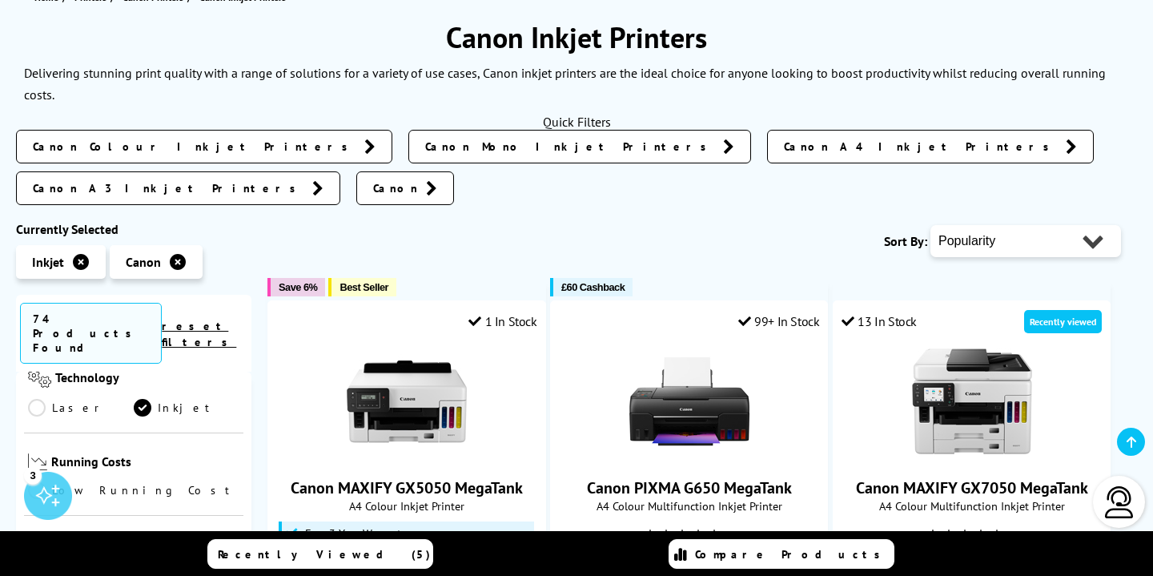
click at [42, 481] on link "Low Running Cost" at bounding box center [133, 490] width 211 height 18
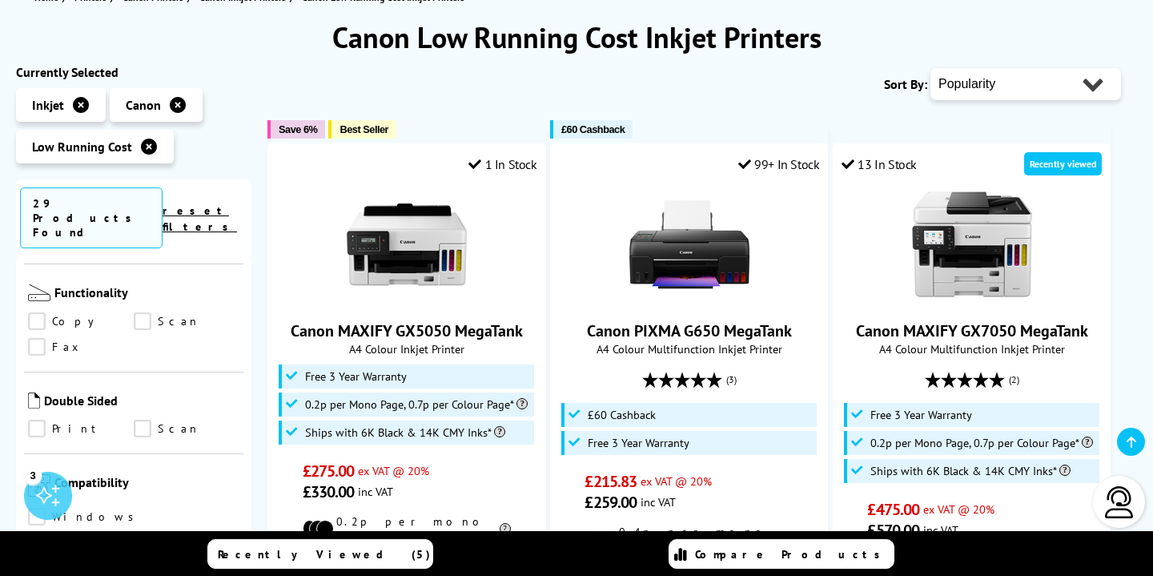
scroll to position [970, 0]
click at [35, 423] on link "Print" at bounding box center [81, 432] width 106 height 18
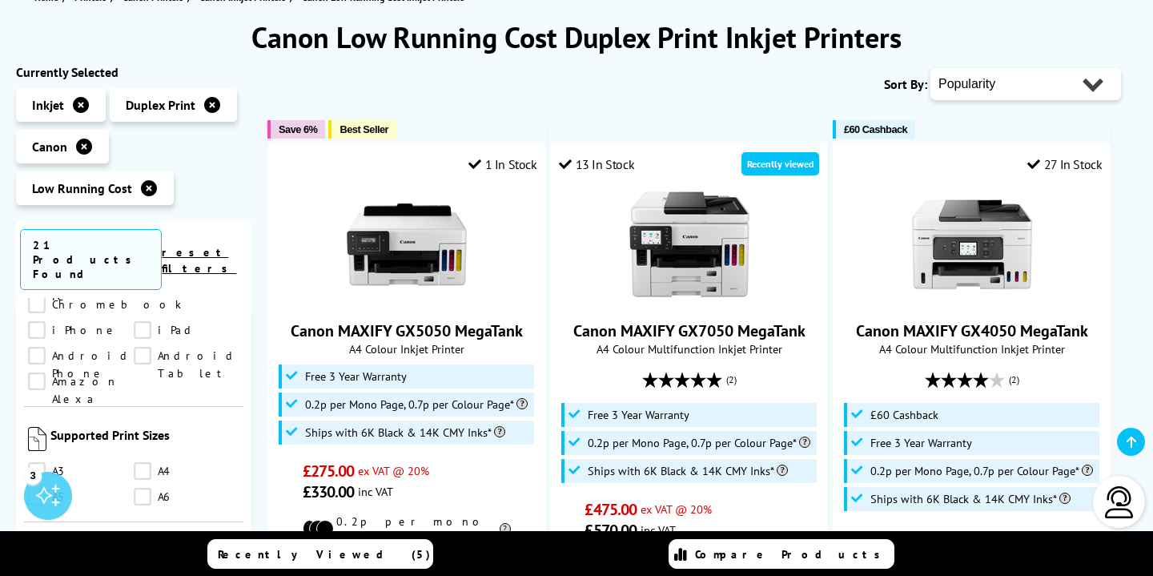
scroll to position [1275, 0]
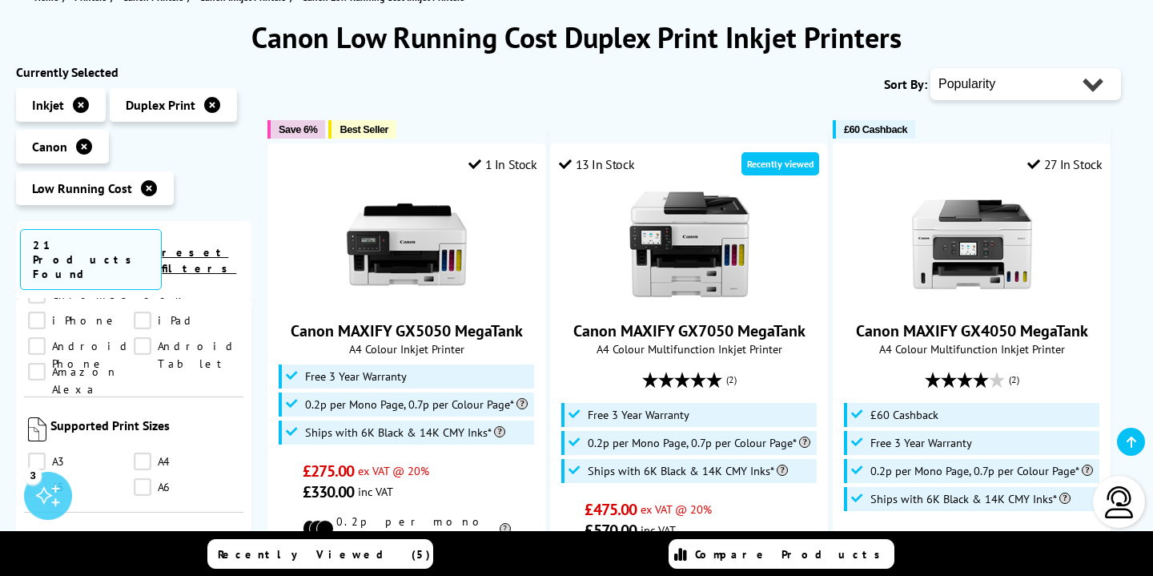
click at [142, 568] on link "A5" at bounding box center [187, 577] width 106 height 18
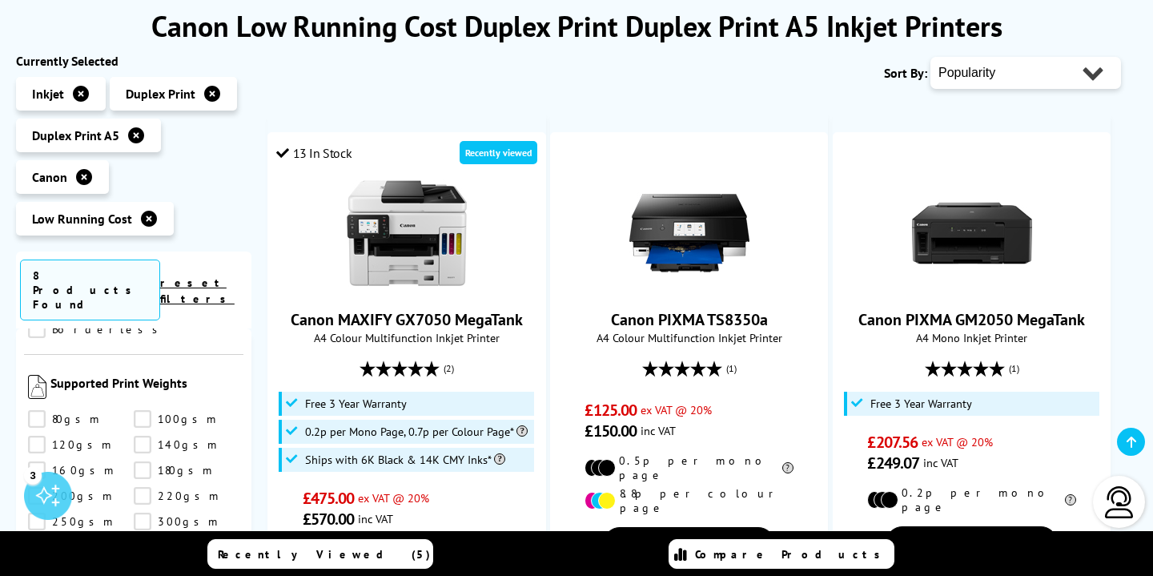
scroll to position [226, 0]
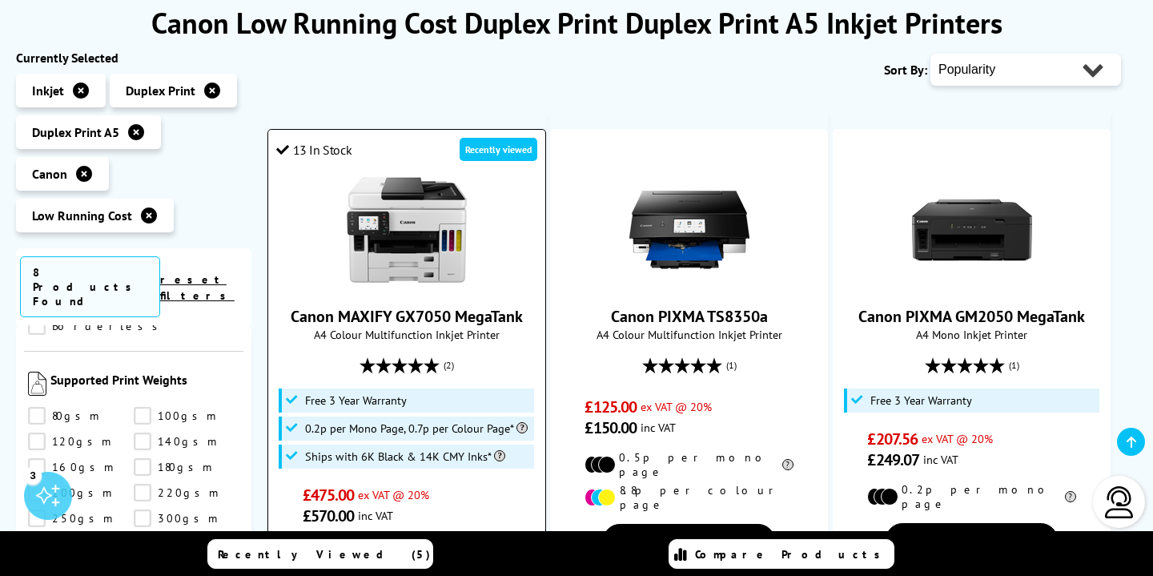
click at [419, 237] on img at bounding box center [407, 230] width 120 height 120
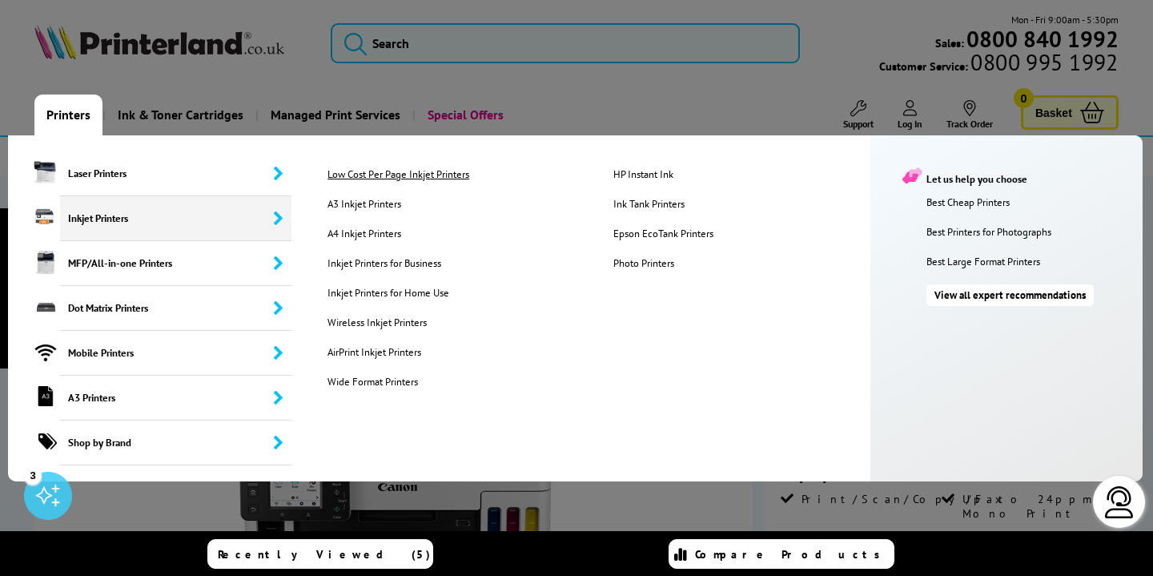
click at [373, 175] on link "Low Cost Per Page Inkjet Printers" at bounding box center [457, 174] width 284 height 14
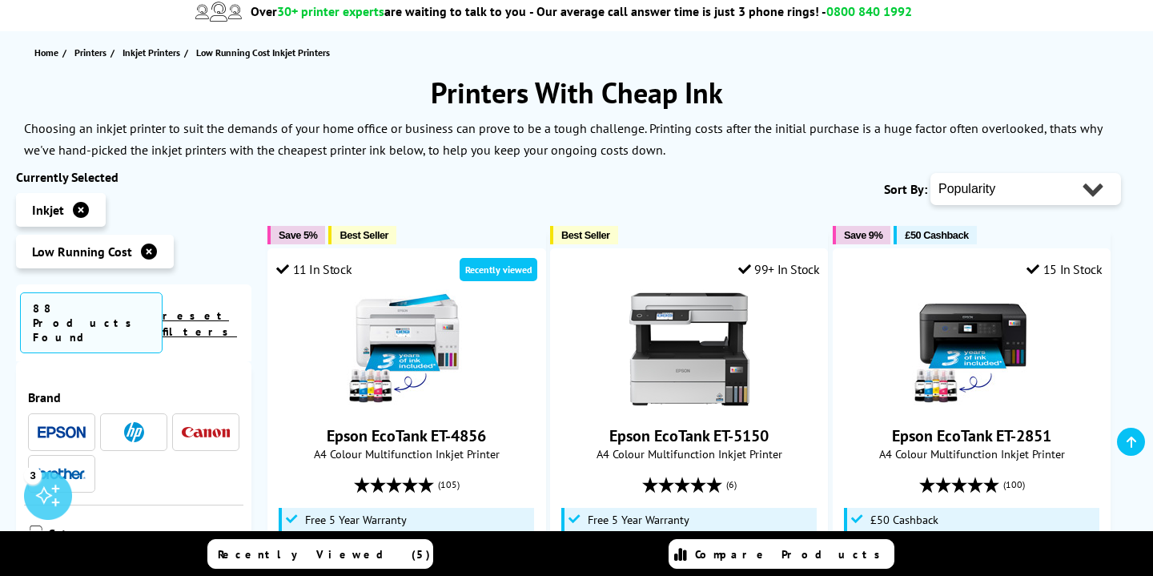
scroll to position [147, 0]
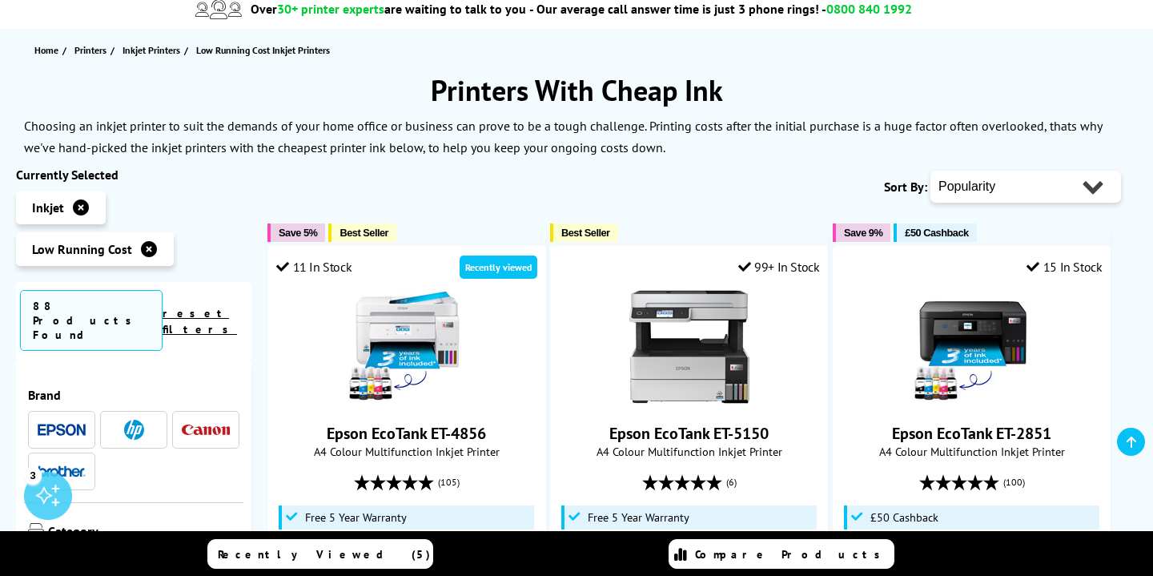
click at [999, 187] on select "Popularity Rating Price - Low to High Price - High to Low Running Costs - Low t…" at bounding box center [1025, 187] width 191 height 32
select select "Price Ascending"
click at [930, 171] on select "Popularity Rating Price - Low to High Price - High to Low Running Costs - Low t…" at bounding box center [1025, 187] width 191 height 32
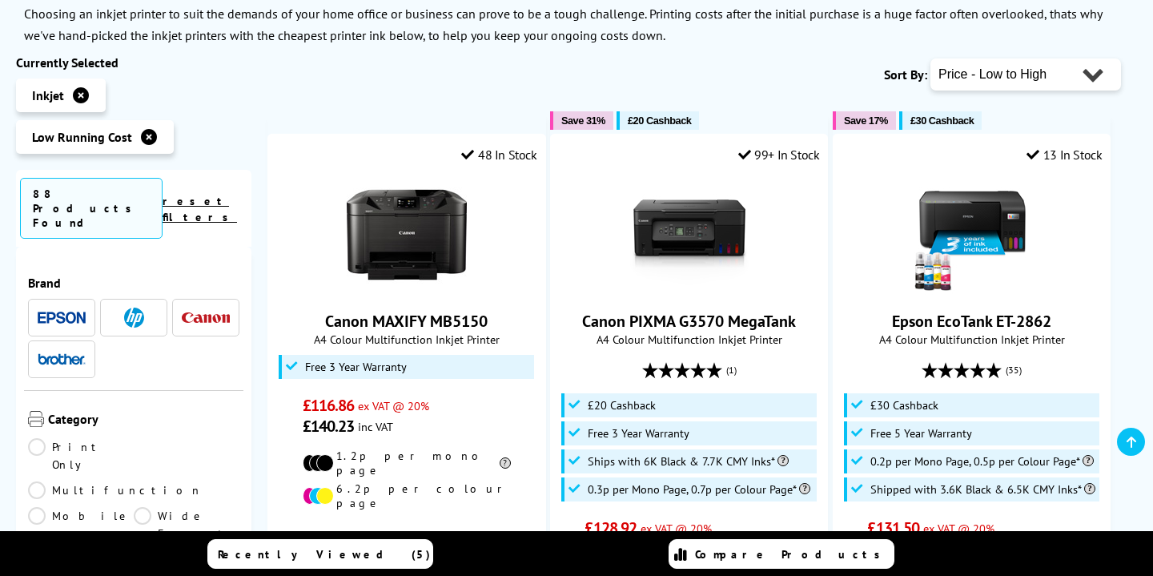
scroll to position [267, 0]
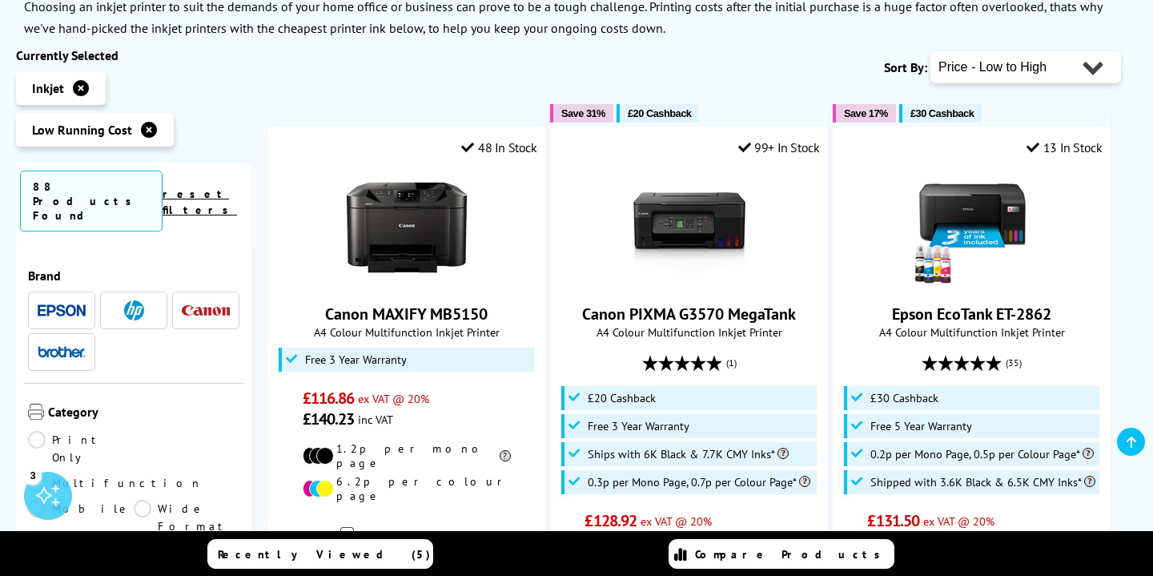
click at [1033, 71] on select "Popularity Rating Price - Low to High Price - High to Low Running Costs - Low t…" at bounding box center [1025, 67] width 191 height 32
select select "Running Costs"
click at [930, 51] on select "Popularity Rating Price - Low to High Price - High to Low Running Costs - Low t…" at bounding box center [1025, 67] width 191 height 32
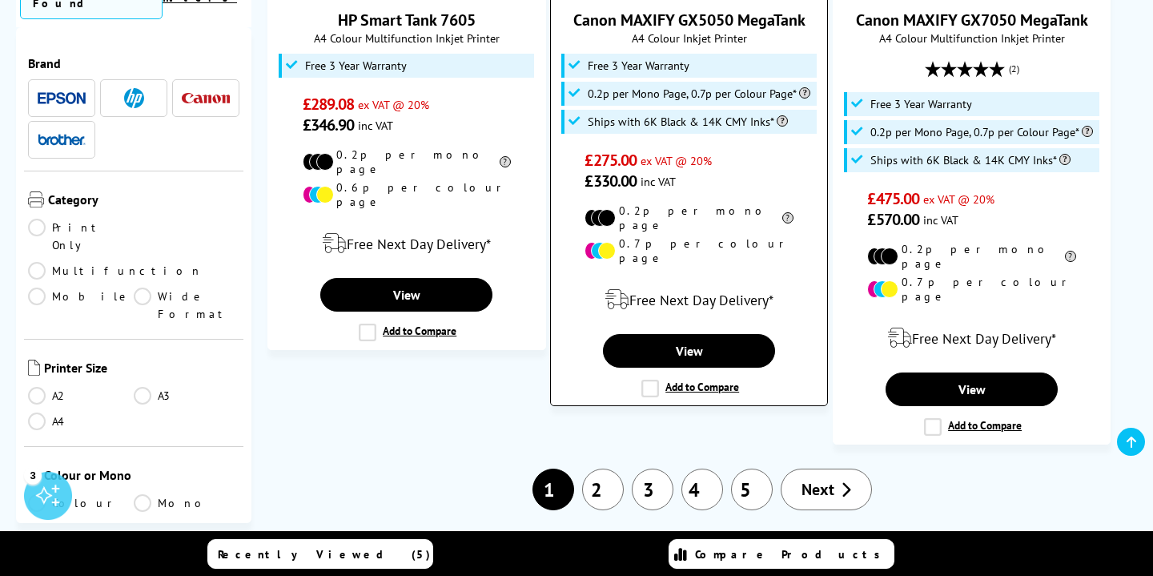
scroll to position [2608, 0]
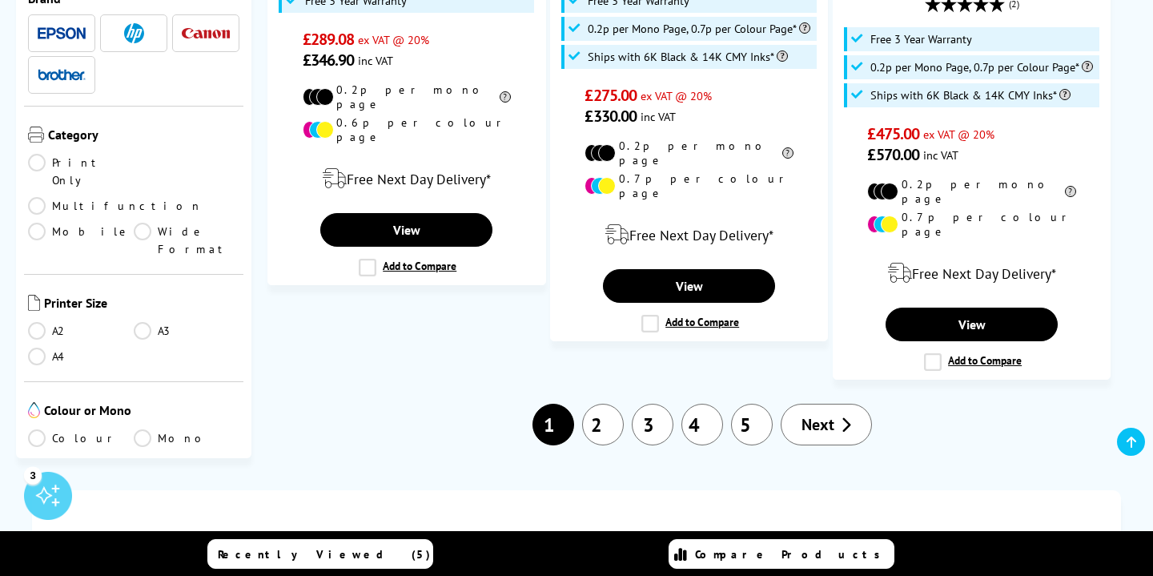
click at [817, 414] on span "Next" at bounding box center [817, 424] width 33 height 21
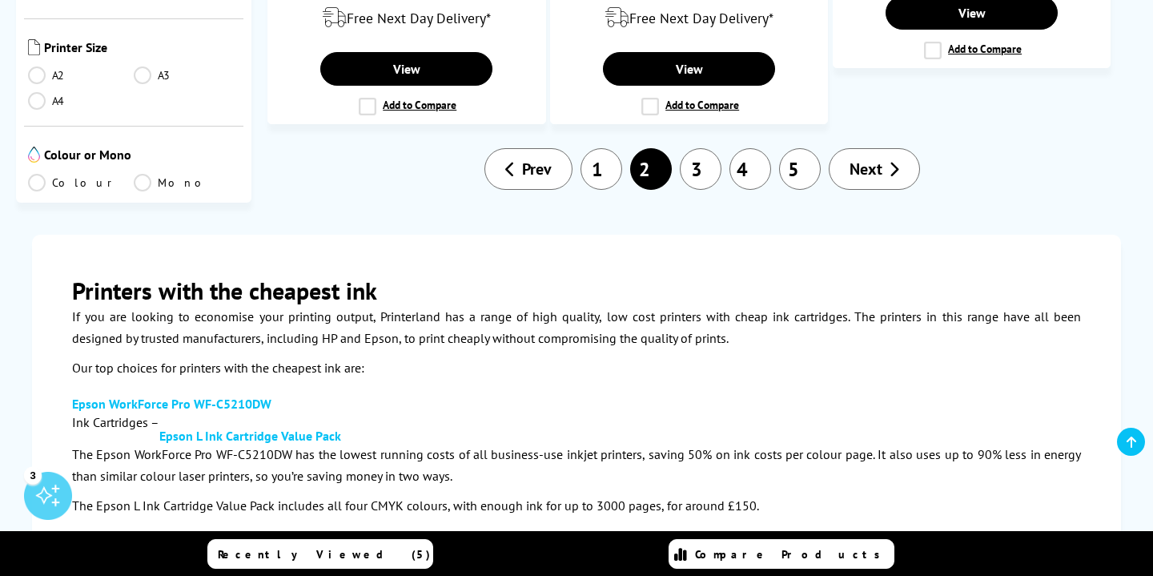
scroll to position [2892, 0]
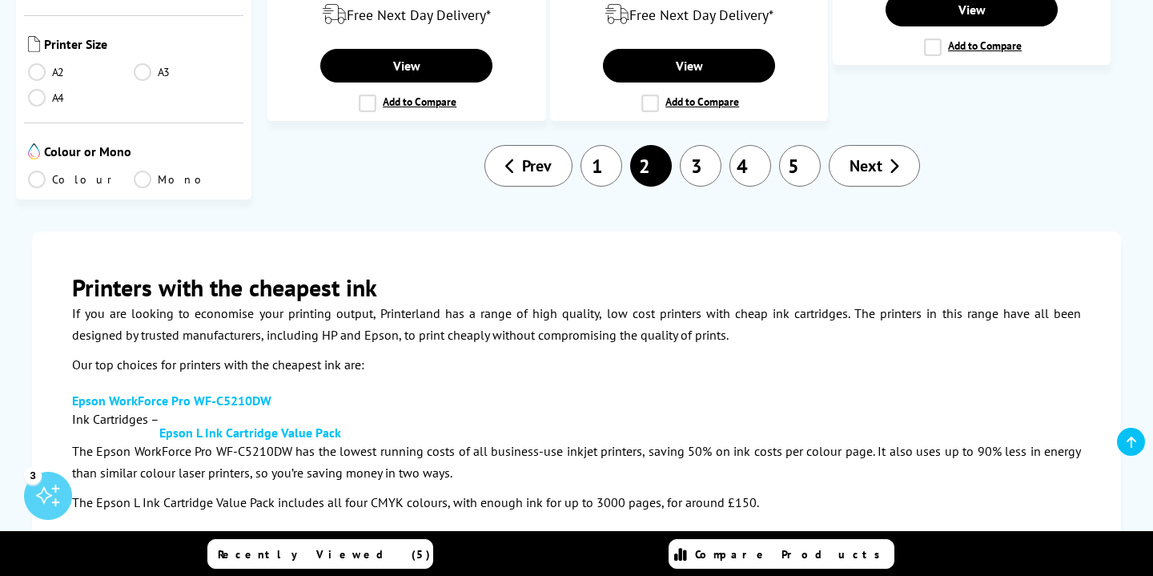
click at [694, 145] on link "3" at bounding box center [701, 166] width 42 height 42
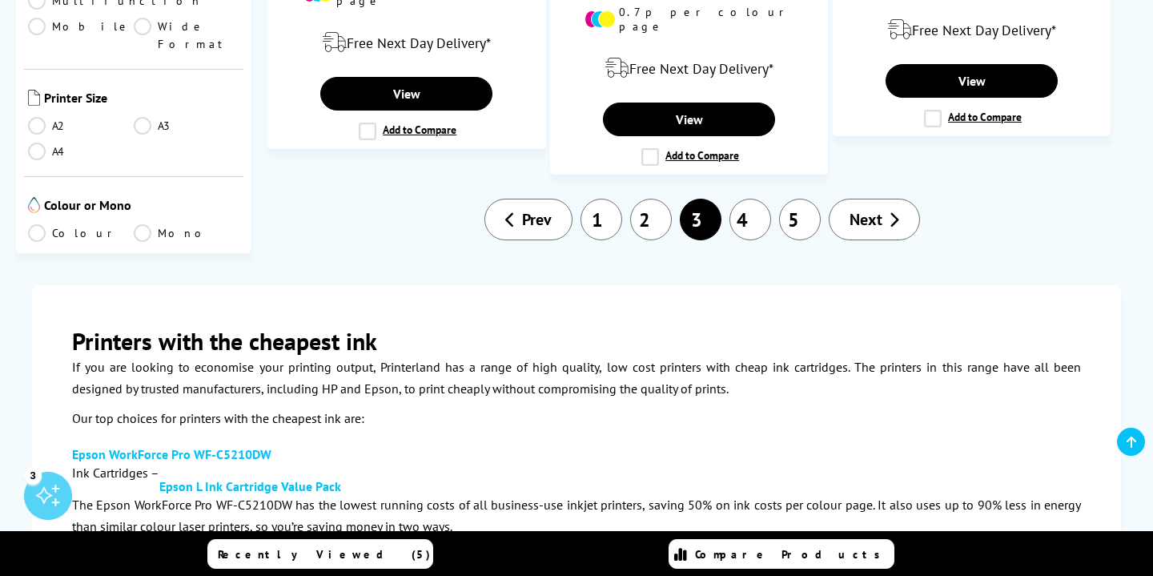
scroll to position [2880, 0]
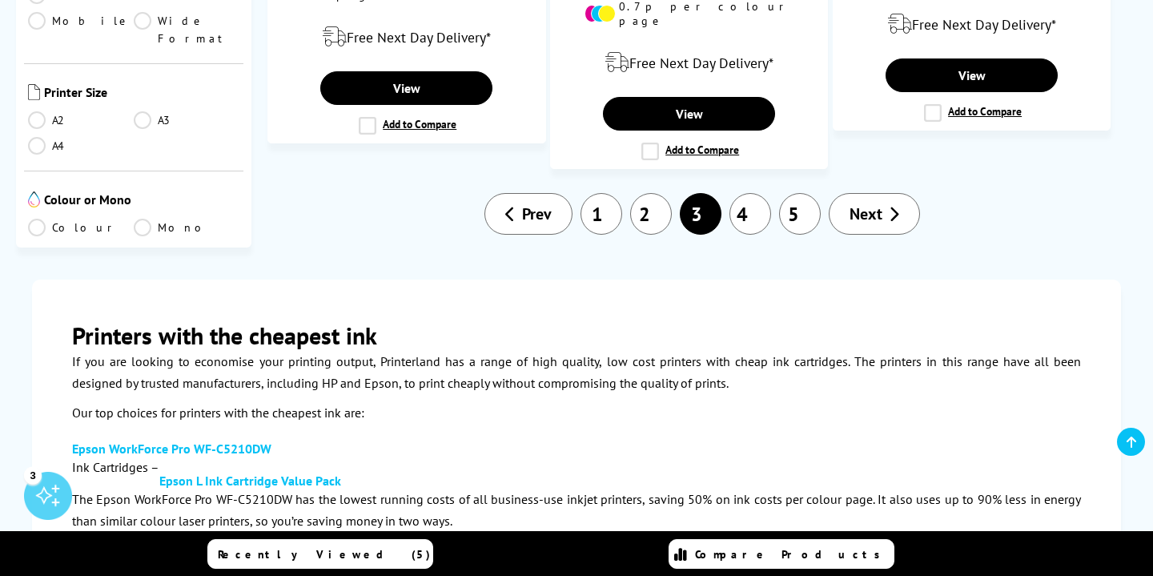
click at [865, 203] on span "Next" at bounding box center [865, 213] width 33 height 21
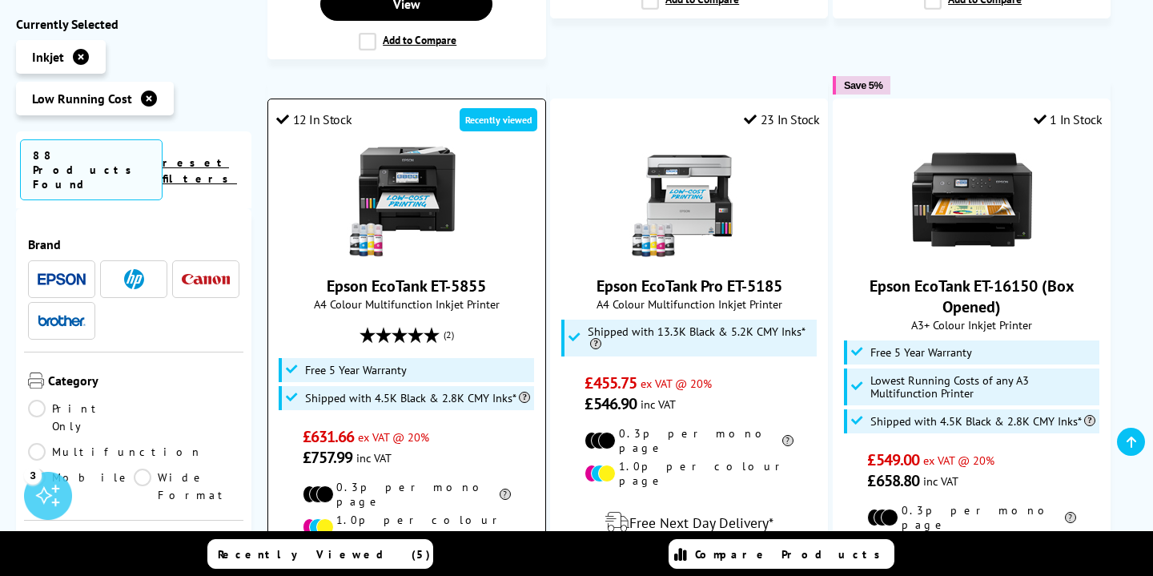
scroll to position [1591, 0]
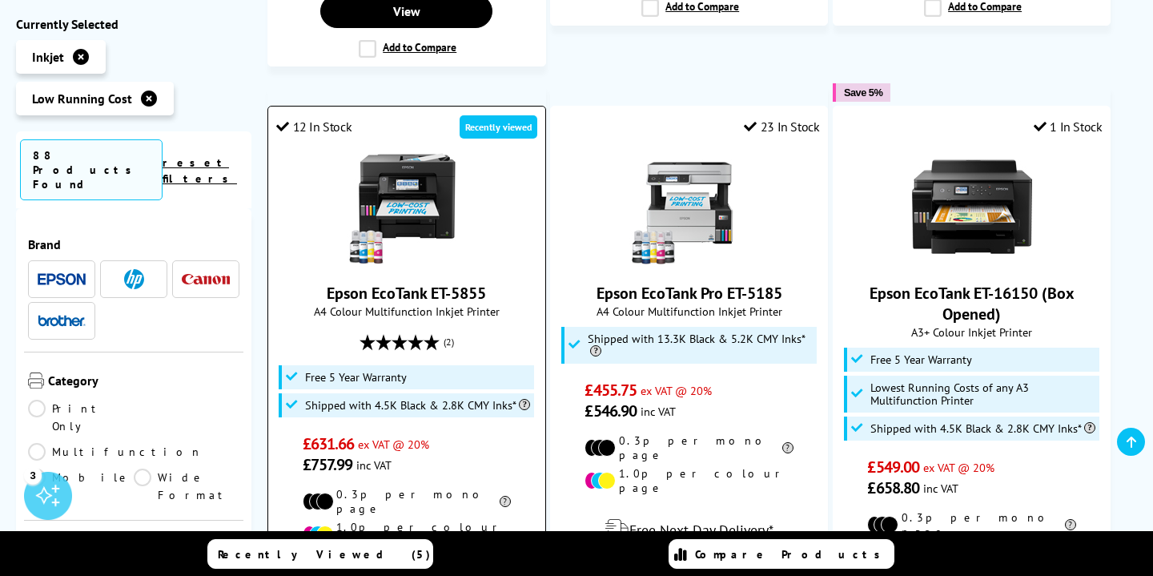
click at [415, 157] on img at bounding box center [407, 206] width 120 height 120
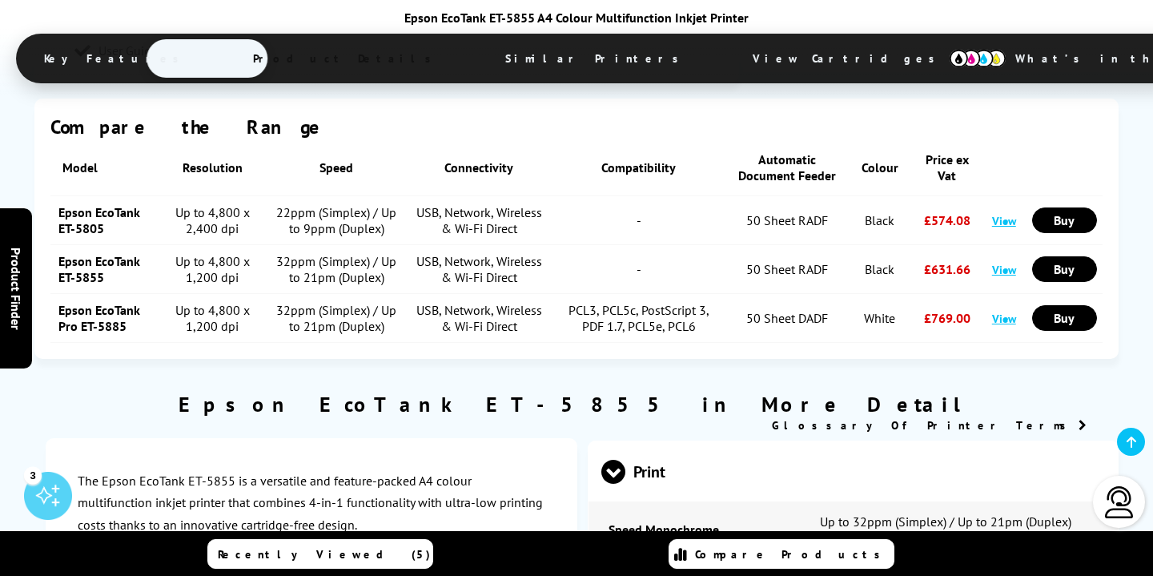
scroll to position [1960, 0]
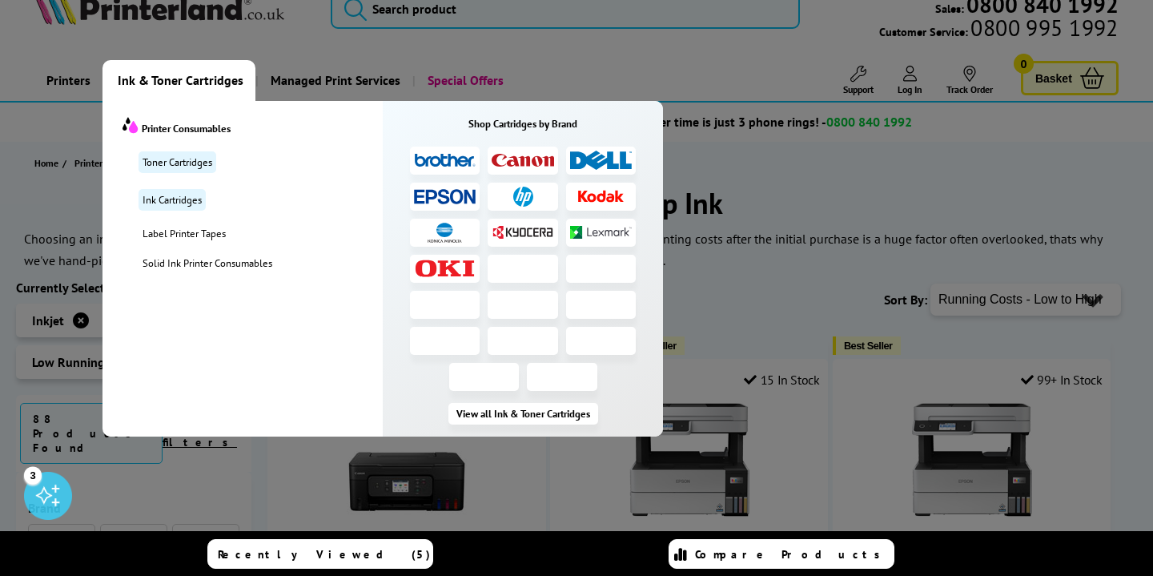
scroll to position [36, 0]
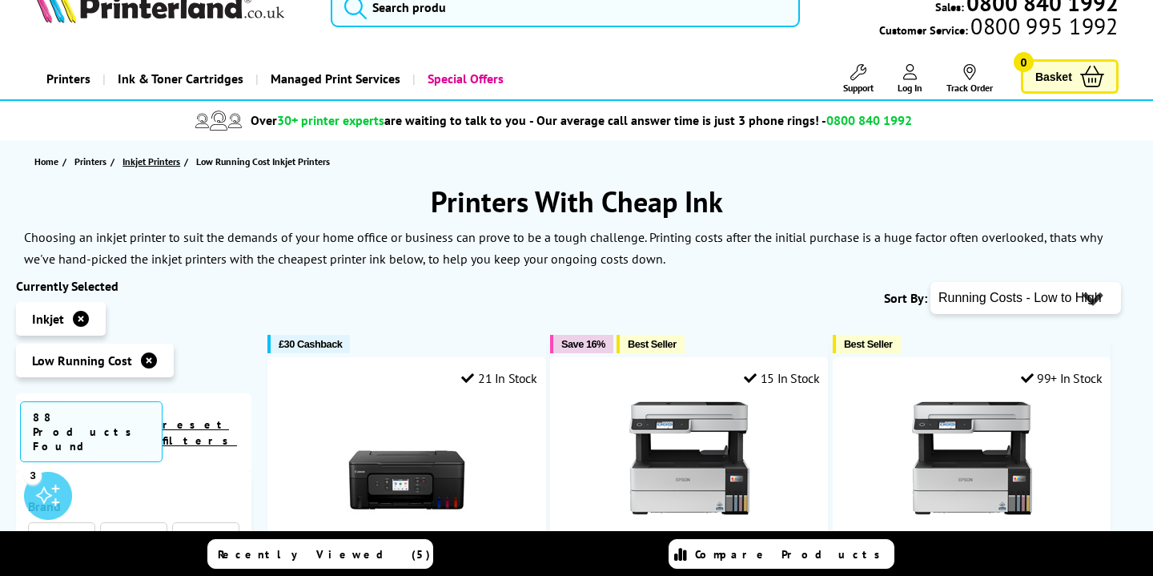
click at [152, 164] on span "Inkjet Printers" at bounding box center [151, 161] width 58 height 17
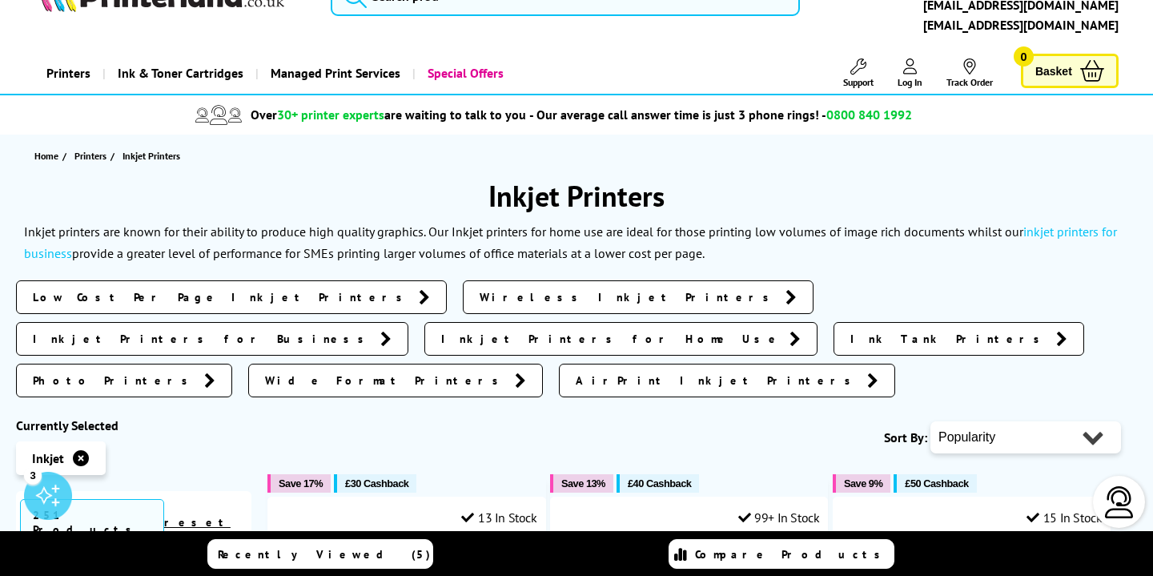
scroll to position [55, 0]
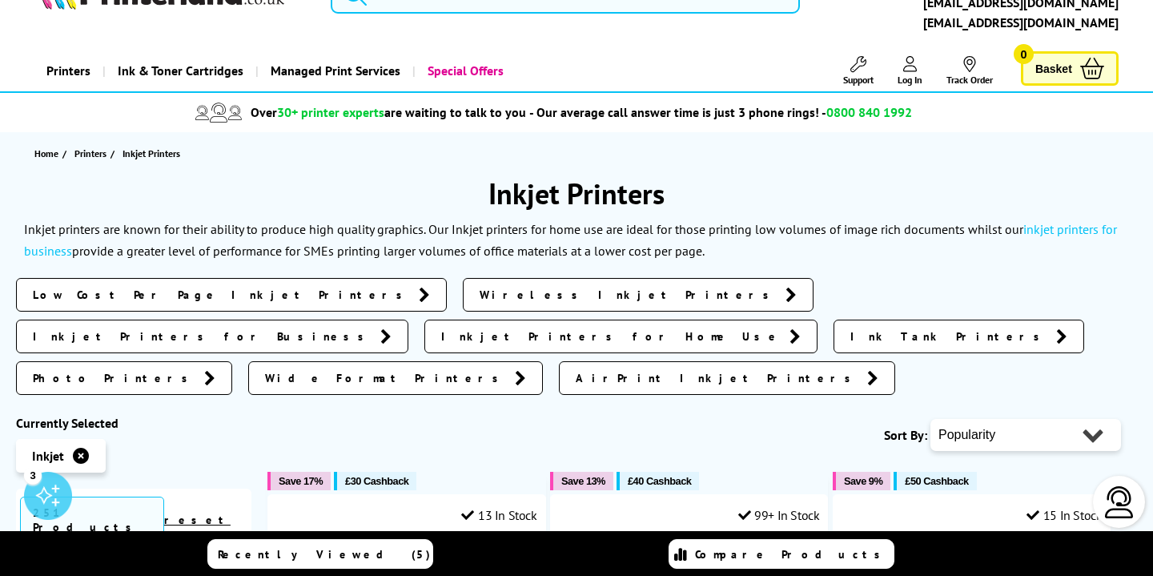
click at [42, 249] on link "inkjet printers for business" at bounding box center [570, 240] width 1093 height 38
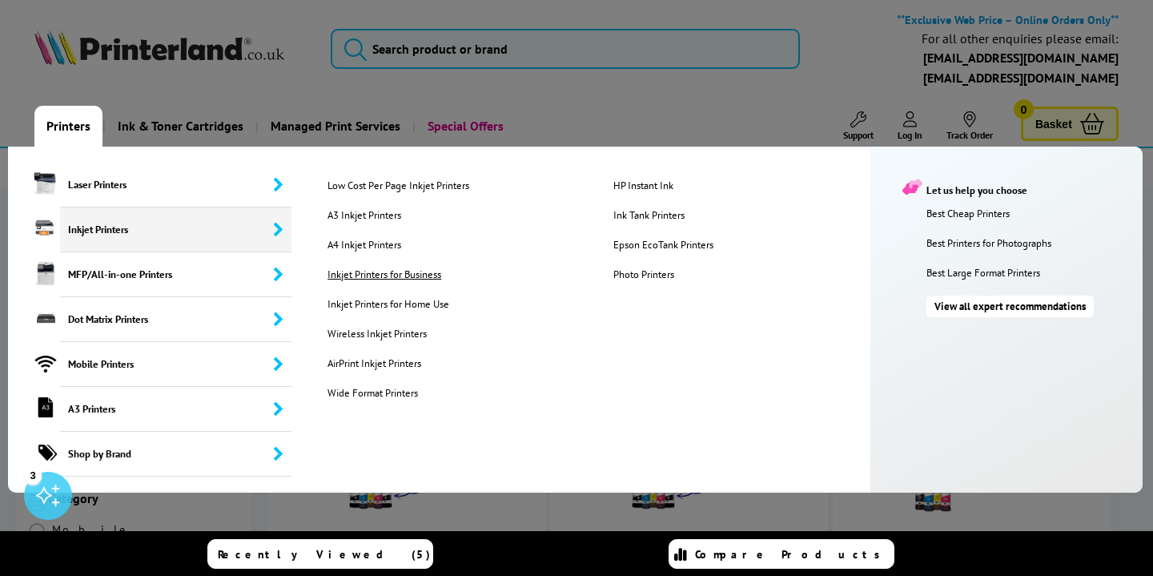
click at [379, 270] on link "Inkjet Printers for Business" at bounding box center [457, 274] width 284 height 14
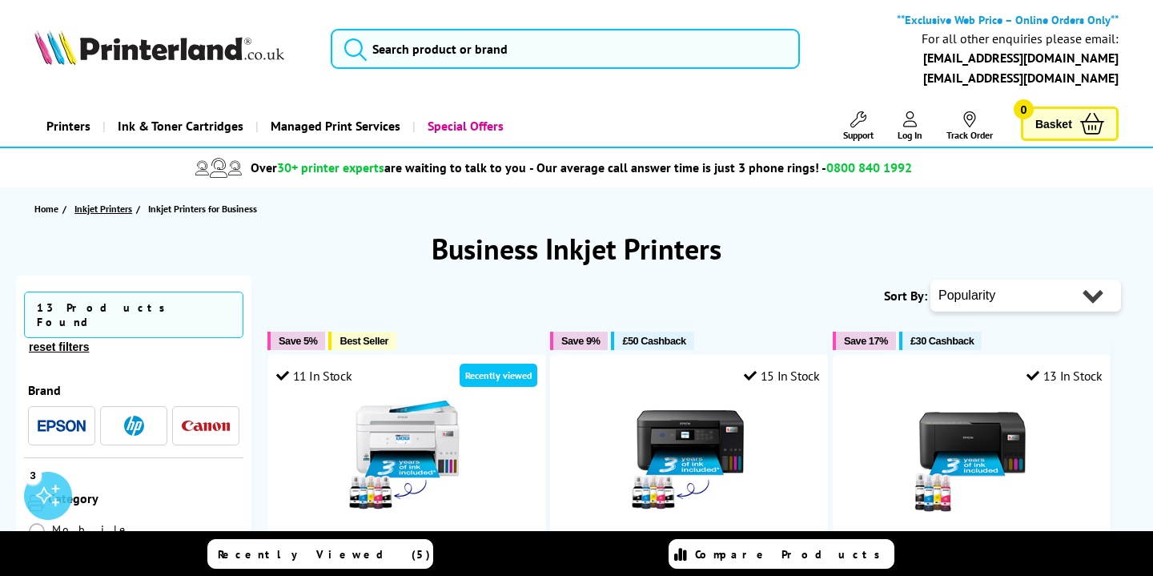
click at [104, 209] on span "Inkjet Printers" at bounding box center [103, 208] width 58 height 17
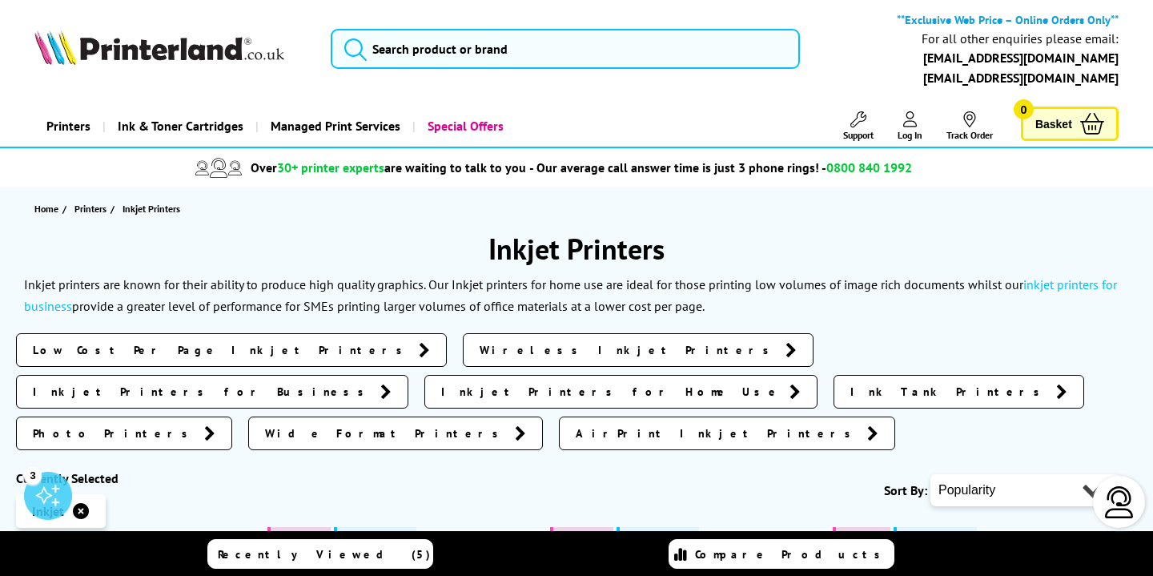
click at [875, 383] on span "Ink Tank Printers" at bounding box center [949, 391] width 198 height 16
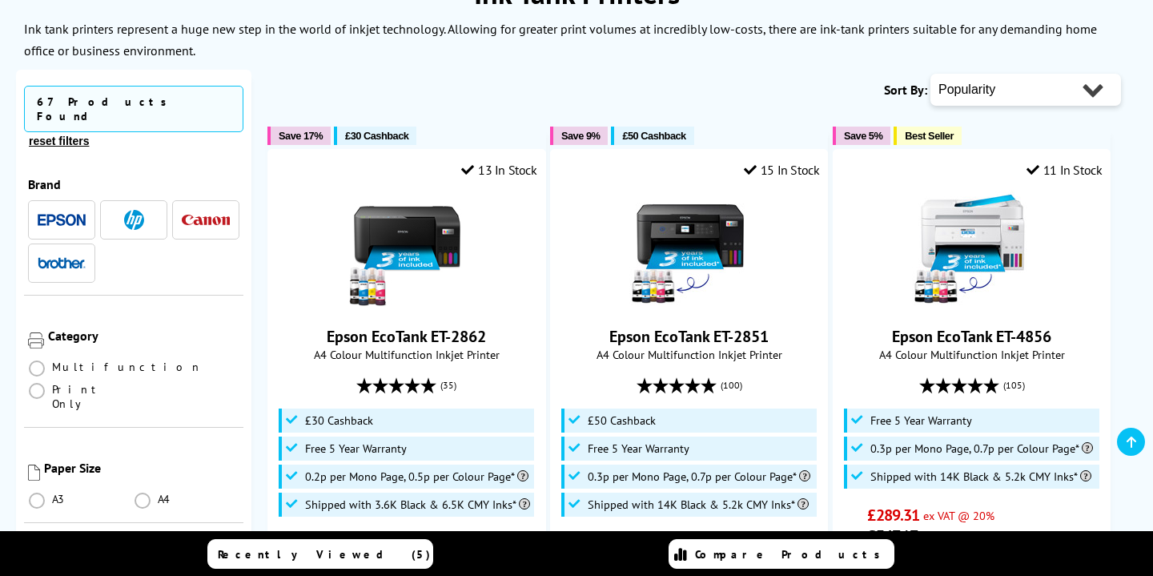
scroll to position [271, 0]
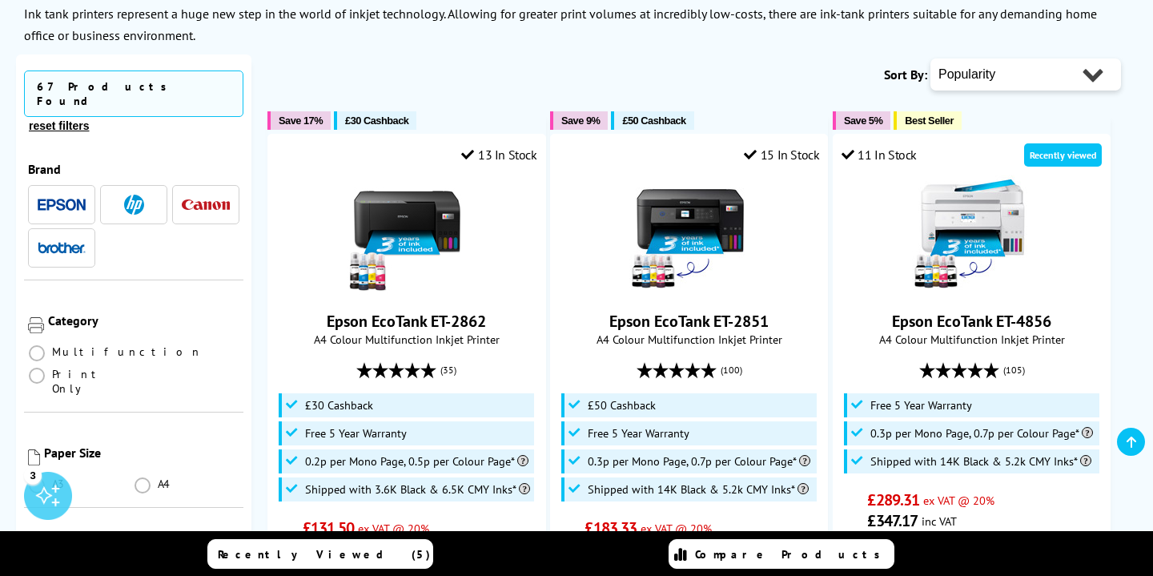
click at [1004, 84] on select "Popularity Rating Price - Low to High Price - High to Low Running Costs - Low t…" at bounding box center [1025, 74] width 191 height 32
select select "Running Costs"
click at [930, 58] on select "Popularity Rating Price - Low to High Price - High to Low Running Costs - Low t…" at bounding box center [1025, 74] width 191 height 32
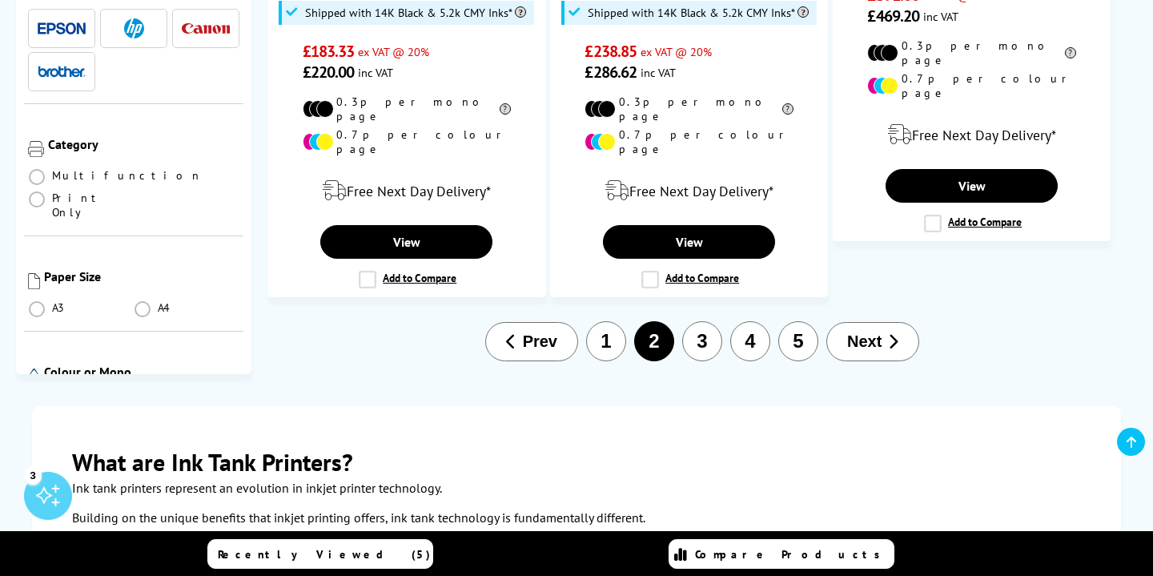
scroll to position [2731, 0]
